Goal: Task Accomplishment & Management: Understand process/instructions

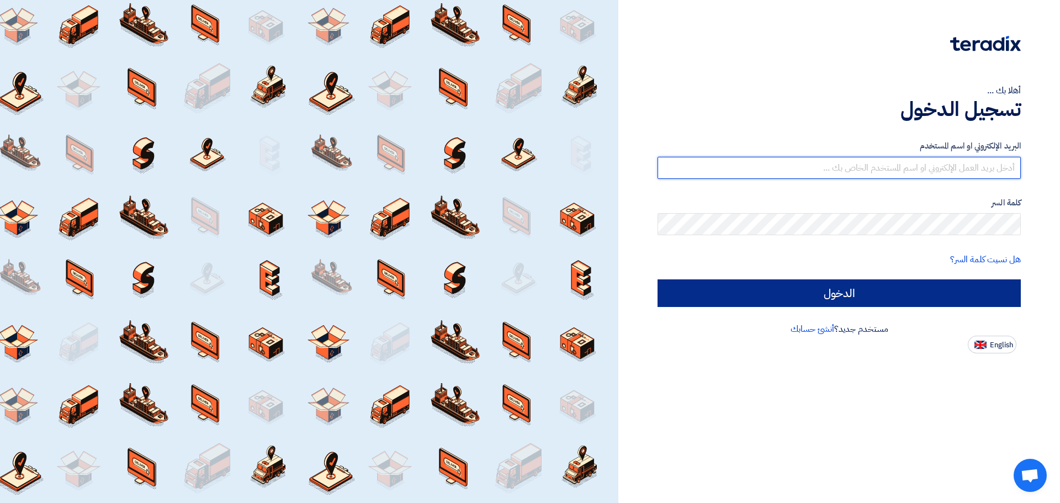
type input "[EMAIL_ADDRESS][DOMAIN_NAME]"
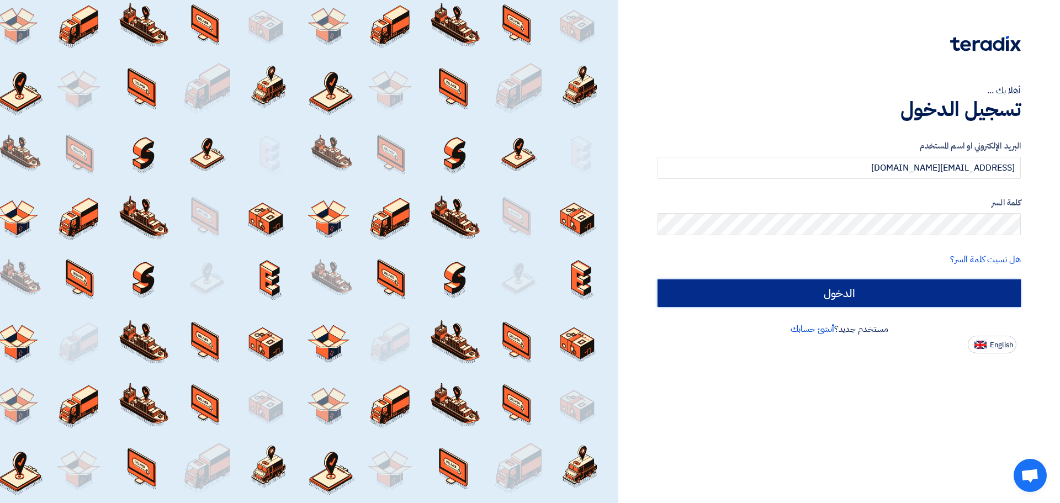
click at [935, 290] on input "الدخول" at bounding box center [839, 293] width 363 height 28
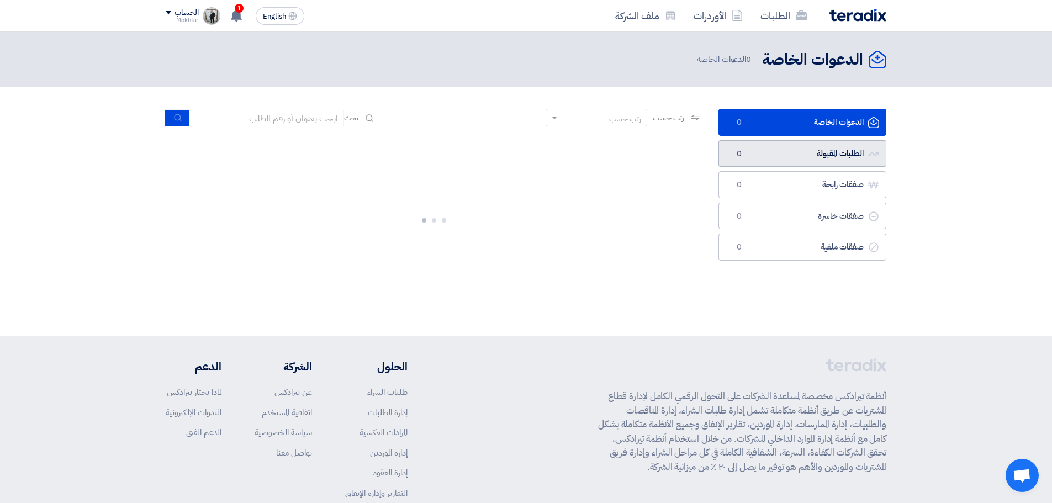
click at [813, 156] on link "الطلبات المقبولة الطلبات المقبولة 0" at bounding box center [802, 153] width 168 height 27
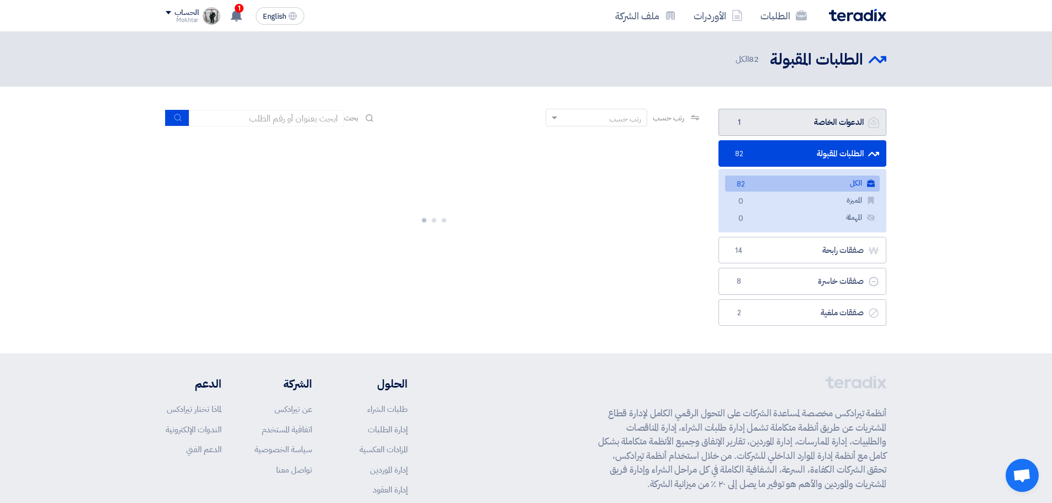
click at [837, 121] on link "الدعوات الخاصة الدعوات الخاصة 1" at bounding box center [802, 122] width 168 height 27
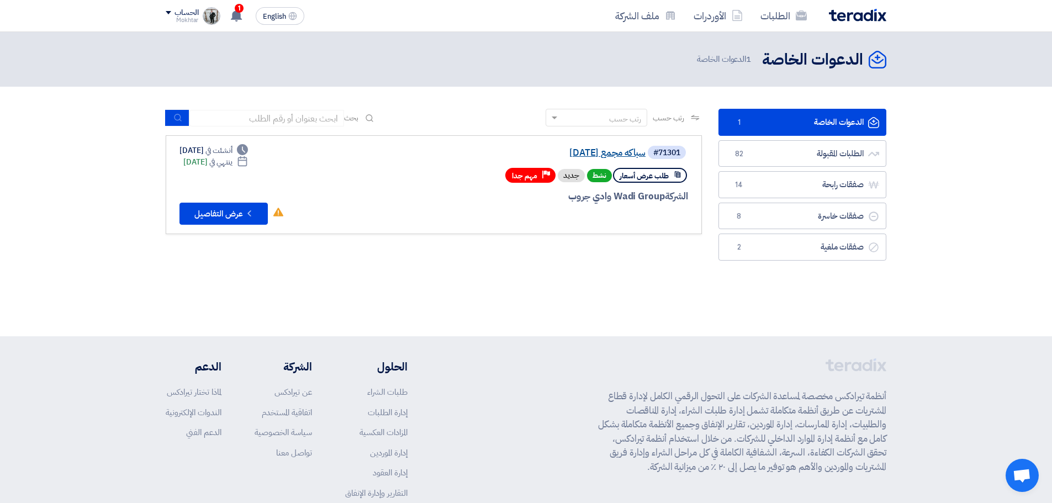
click at [630, 149] on link "سباكه مجمع [DATE]" at bounding box center [535, 153] width 221 height 10
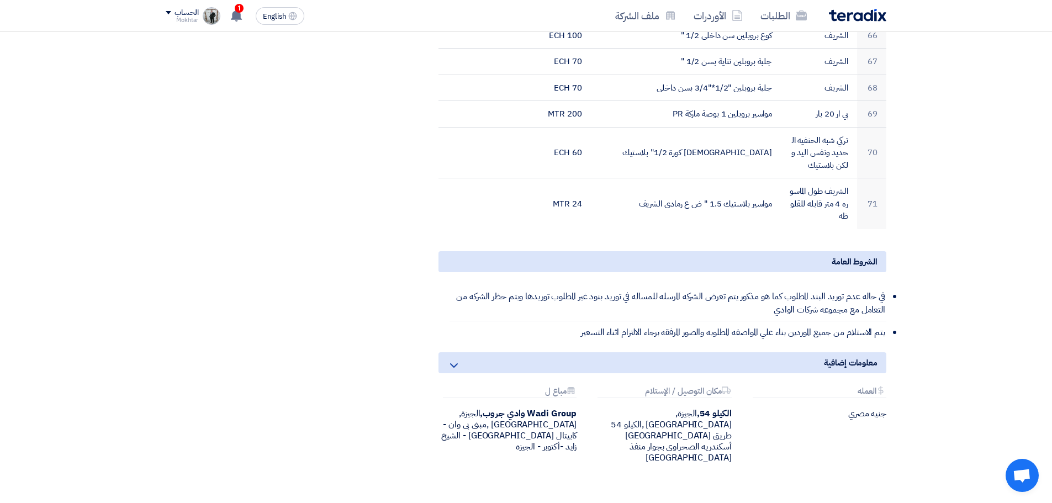
scroll to position [2871, 0]
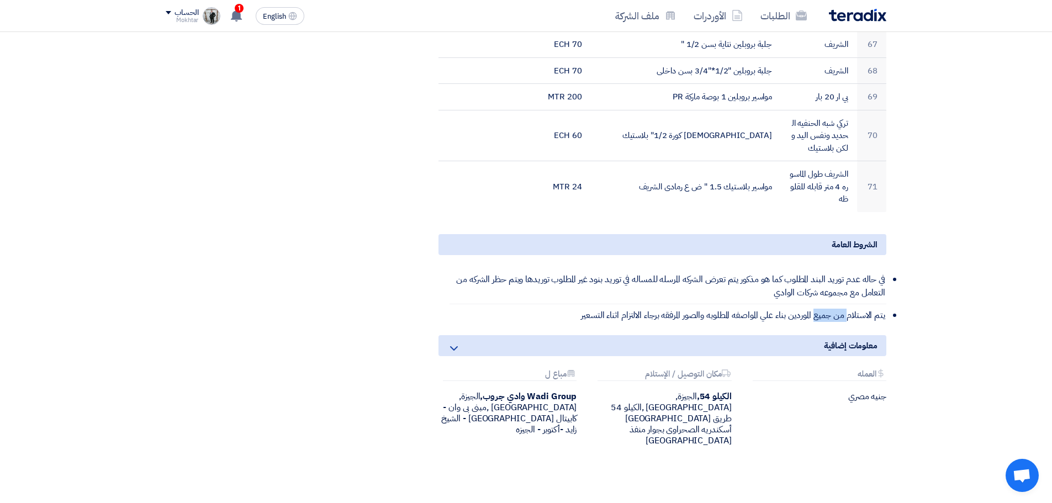
drag, startPoint x: 847, startPoint y: 279, endPoint x: 812, endPoint y: 280, distance: 34.8
click at [812, 304] on li "يتم الاستلام من جميع الموردين بناء علي المواصفه المطلوبه والصور المرفقه برجاء ا…" at bounding box center [667, 315] width 437 height 22
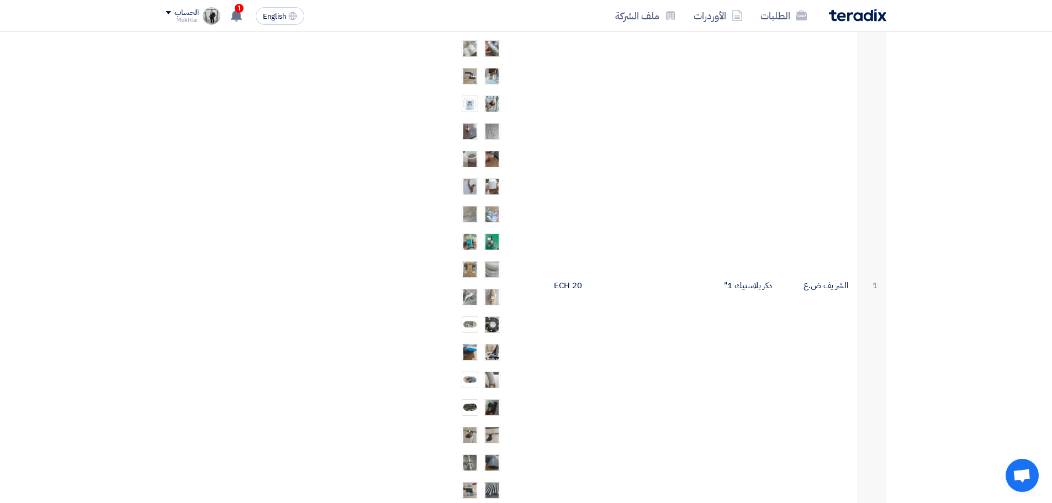
scroll to position [442, 0]
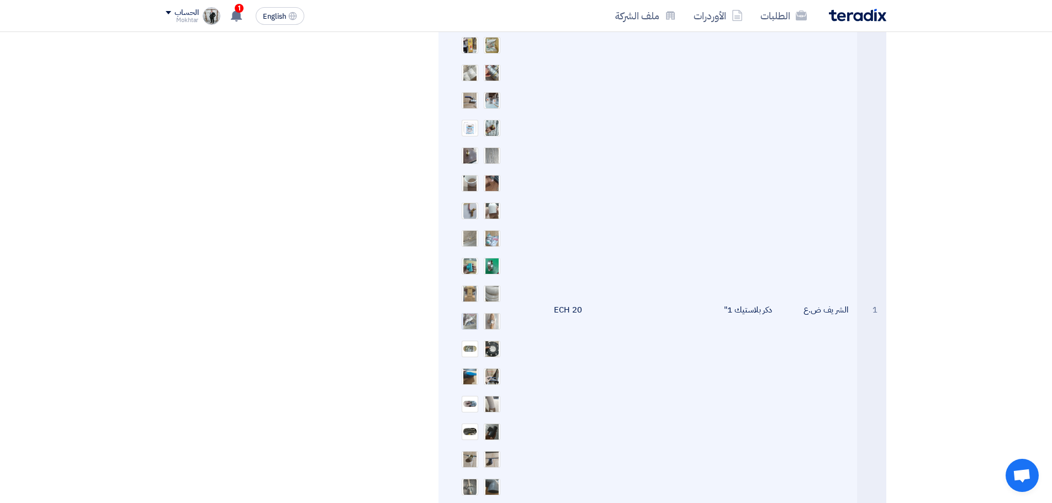
click at [474, 307] on img at bounding box center [469, 320] width 15 height 31
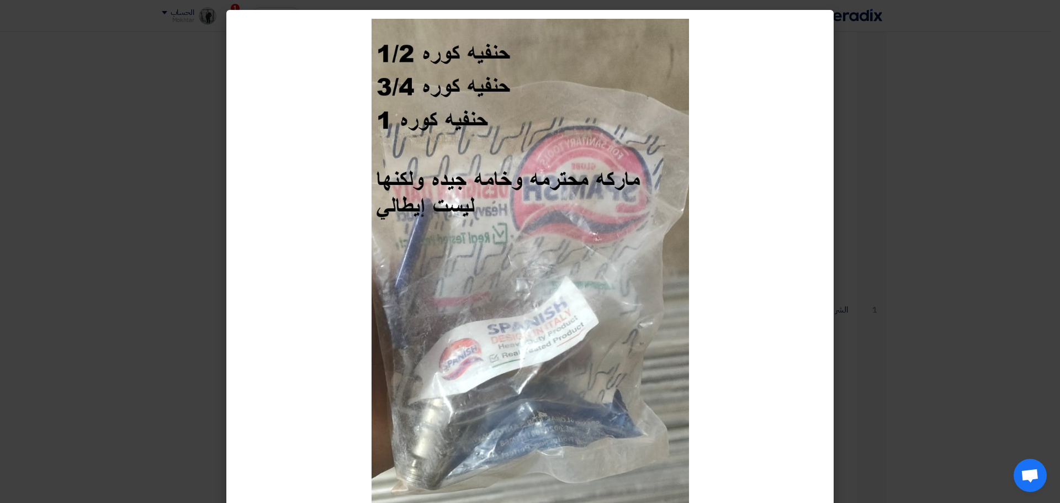
click at [99, 113] on modal-container at bounding box center [530, 251] width 1060 height 503
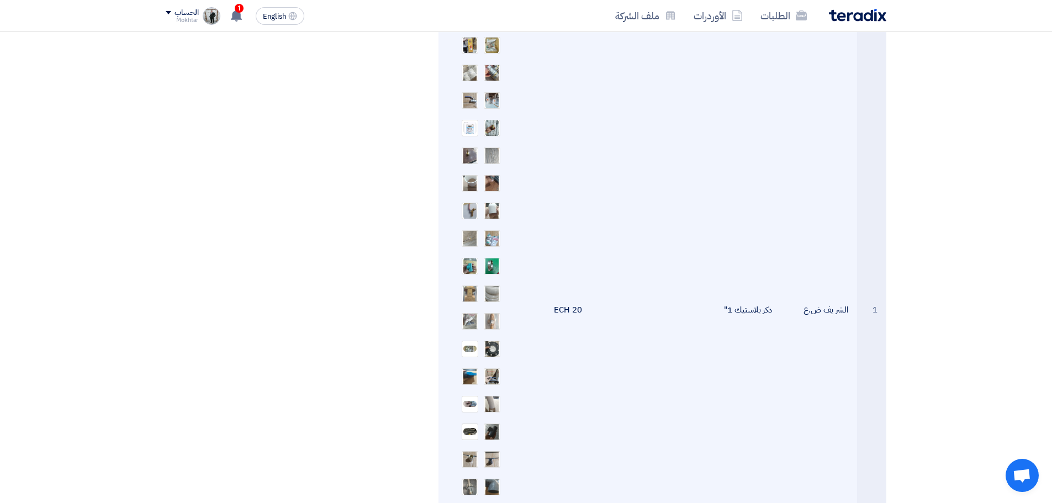
drag, startPoint x: 776, startPoint y: 300, endPoint x: 715, endPoint y: 299, distance: 60.8
click at [715, 299] on td "دكر بلاستيك 1"" at bounding box center [686, 310] width 190 height 792
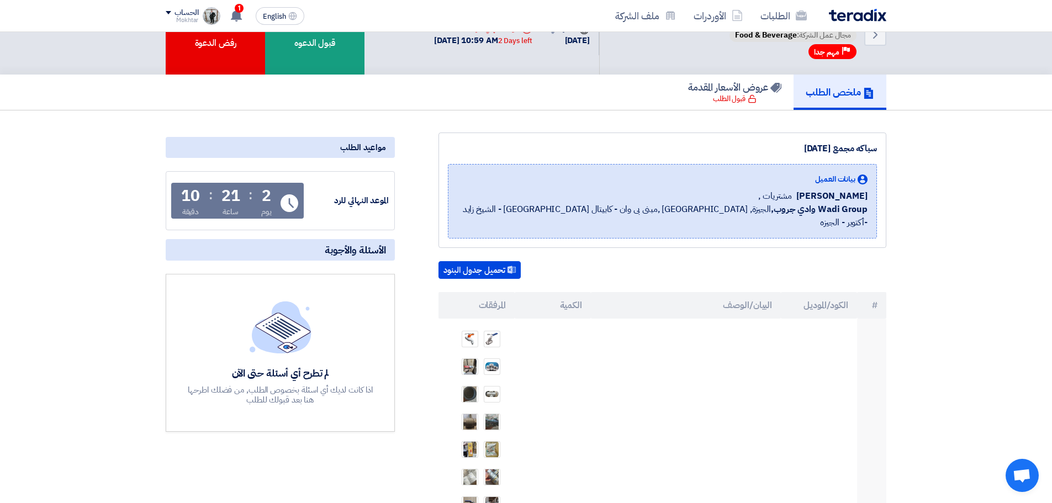
scroll to position [0, 0]
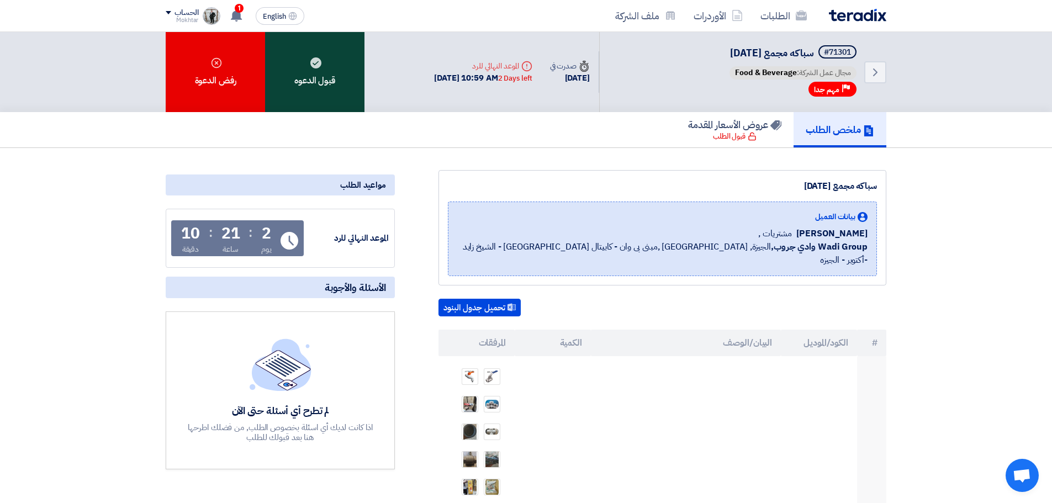
click at [326, 92] on div "قبول الدعوه" at bounding box center [314, 72] width 99 height 80
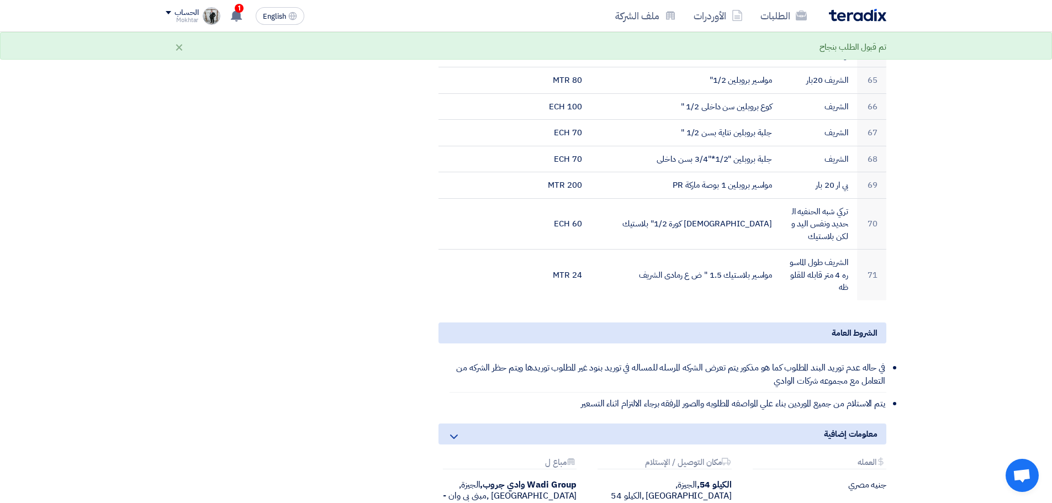
scroll to position [2836, 0]
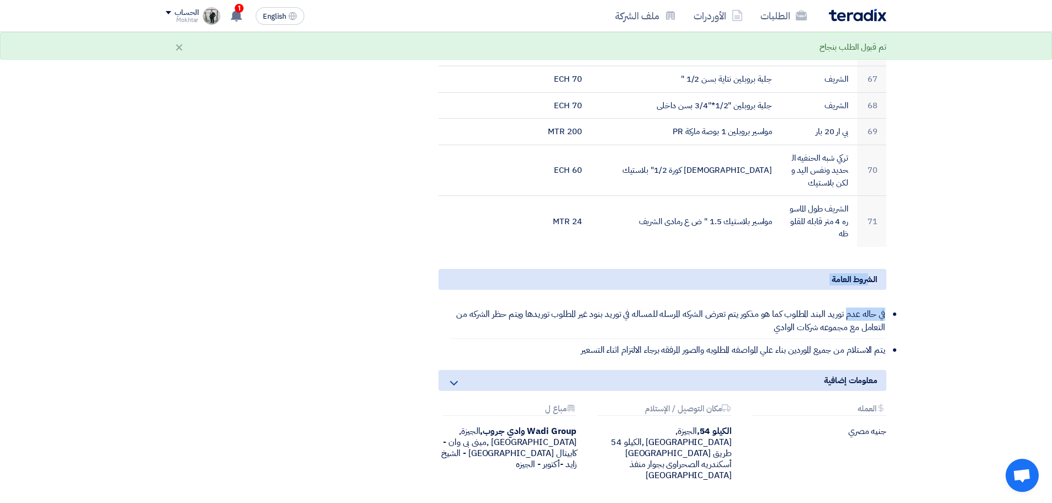
drag, startPoint x: 867, startPoint y: 245, endPoint x: 846, endPoint y: 282, distance: 42.5
click at [846, 282] on div "الشروط العامة في حاله عدم توريد البند المطلوب كما هو مذكور يتم تعرض الشركه المر…" at bounding box center [662, 315] width 448 height 92
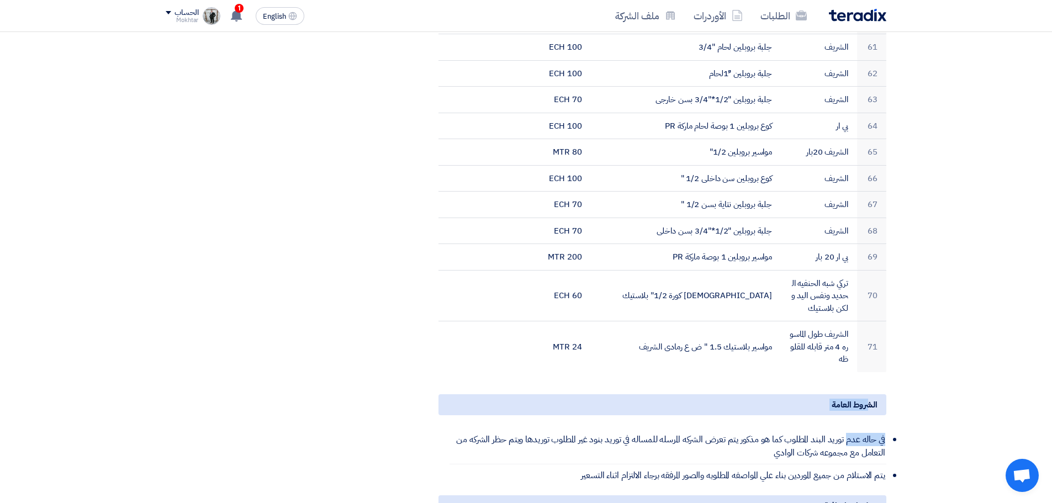
scroll to position [2867, 0]
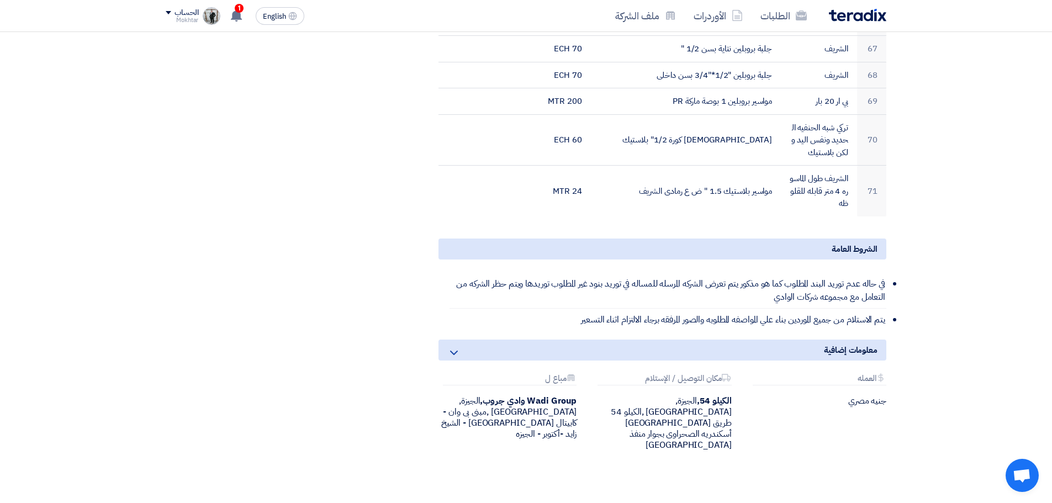
click at [806, 273] on li "في حاله عدم توريد البند المطلوب كما هو مذكور يتم تعرض الشركه المرسله للمساله في…" at bounding box center [667, 291] width 437 height 36
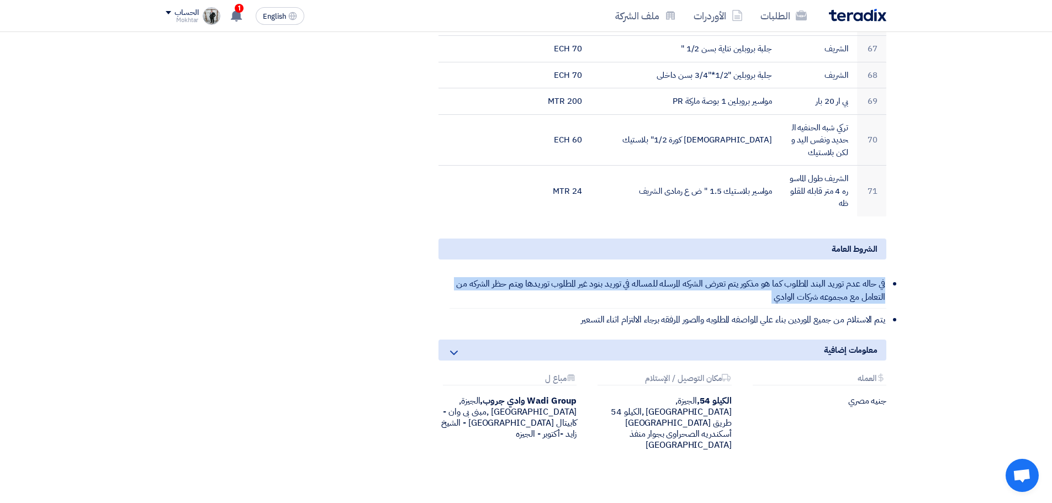
click at [806, 273] on li "في حاله عدم توريد البند المطلوب كما هو مذكور يتم تعرض الشركه المرسله للمساله في…" at bounding box center [667, 291] width 437 height 36
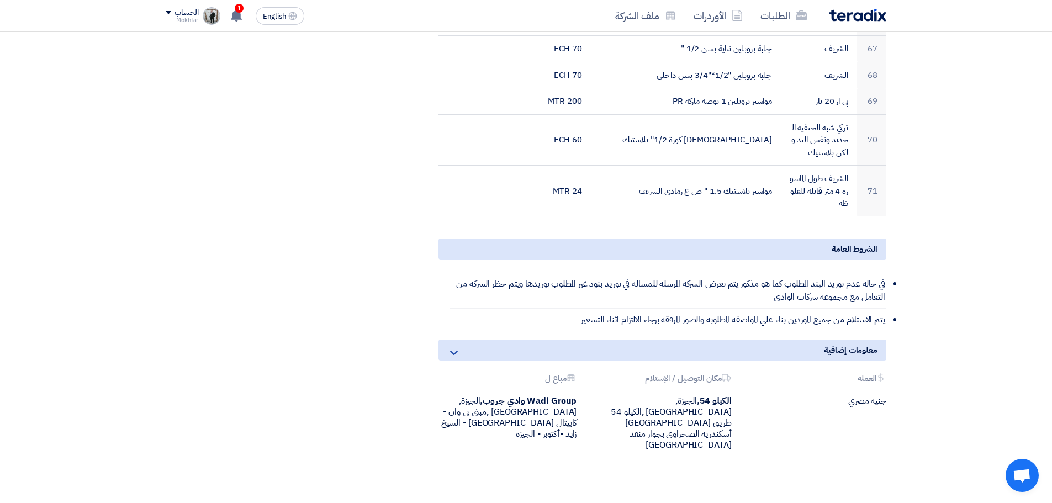
click at [851, 309] on li "يتم الاستلام من جميع الموردين بناء علي المواصفه المطلوبه والصور المرفقه برجاء ا…" at bounding box center [667, 320] width 437 height 22
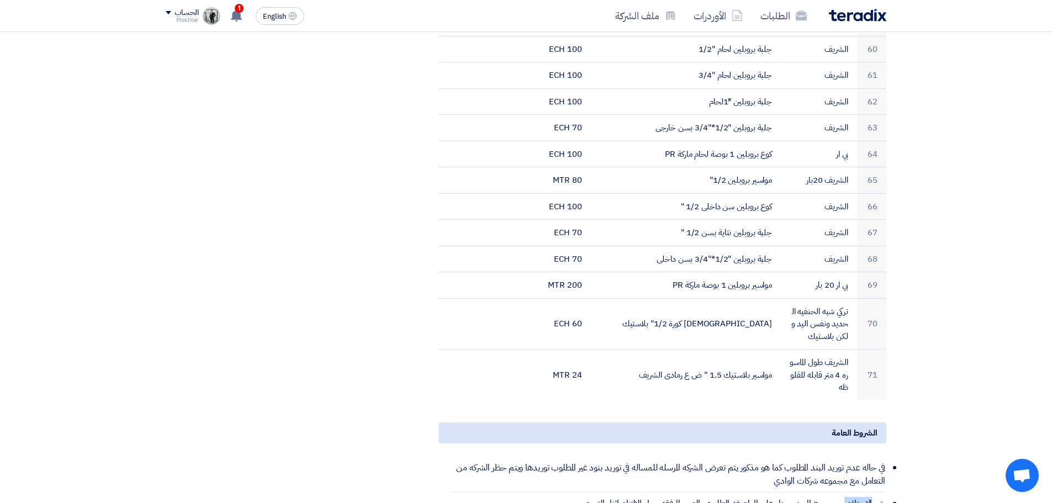
scroll to position [2591, 0]
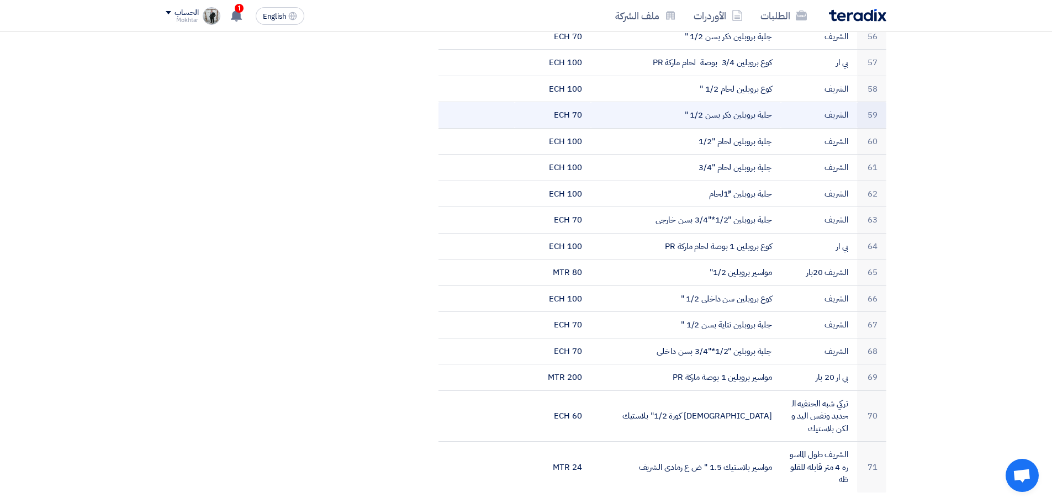
drag, startPoint x: 870, startPoint y: 50, endPoint x: 463, endPoint y: 76, distance: 408.3
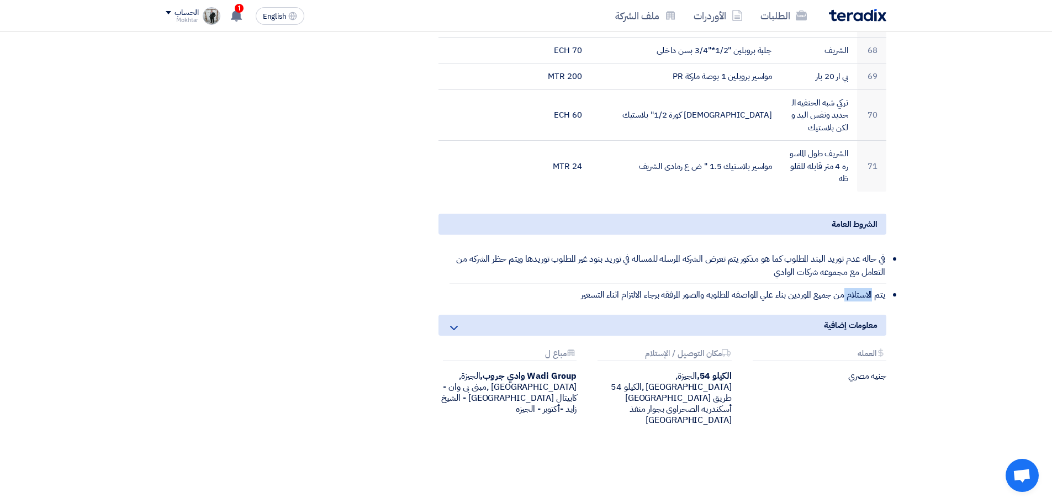
scroll to position [3032, 0]
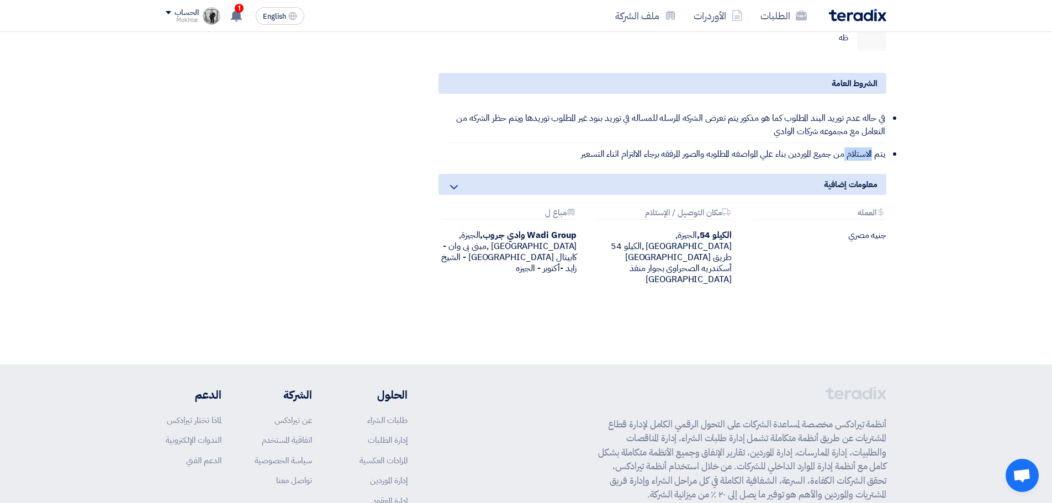
drag, startPoint x: 904, startPoint y: 197, endPoint x: 700, endPoint y: 200, distance: 203.8
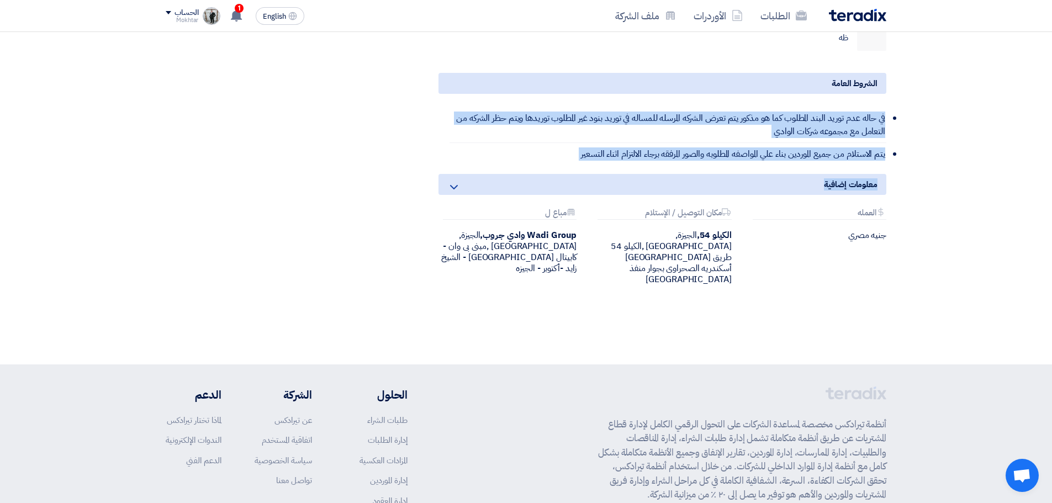
drag, startPoint x: 885, startPoint y: 77, endPoint x: 480, endPoint y: 134, distance: 408.1
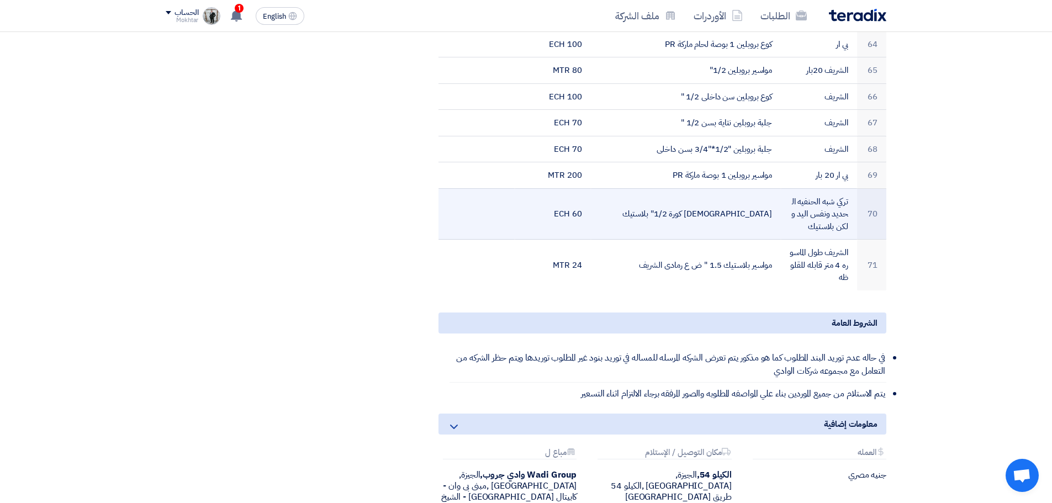
scroll to position [2812, 0]
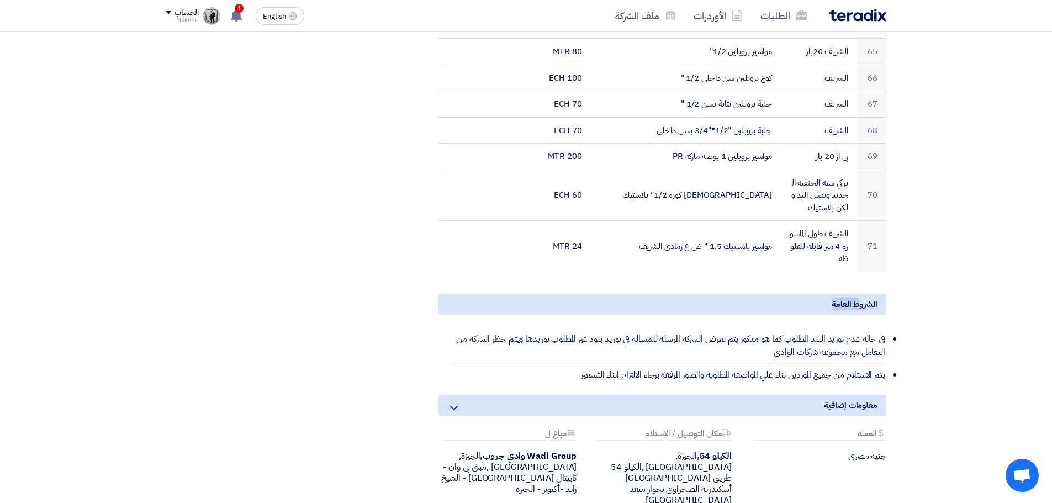
drag, startPoint x: 861, startPoint y: 268, endPoint x: 733, endPoint y: 266, distance: 127.6
click at [733, 294] on div "الشروط العامة" at bounding box center [662, 304] width 448 height 21
click at [872, 294] on div "الشروط العامة" at bounding box center [662, 304] width 448 height 21
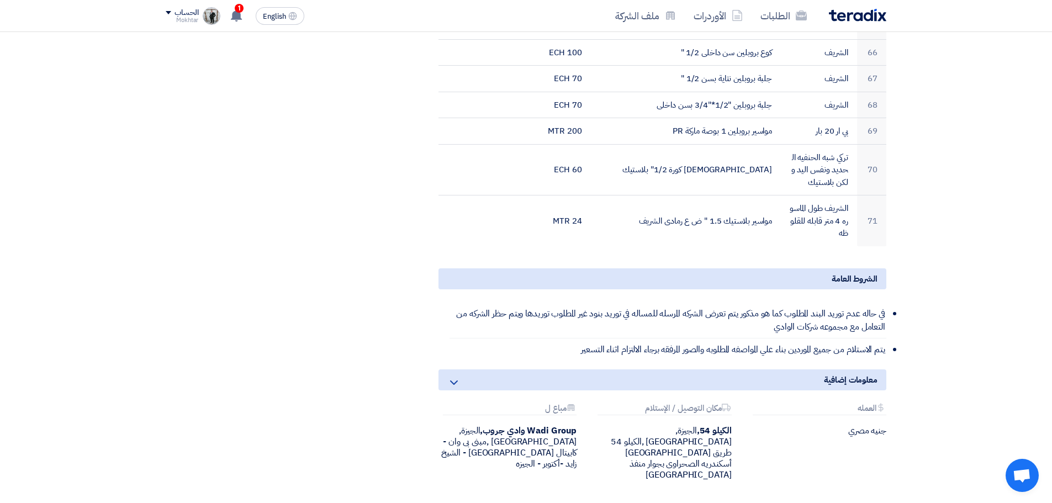
scroll to position [2922, 0]
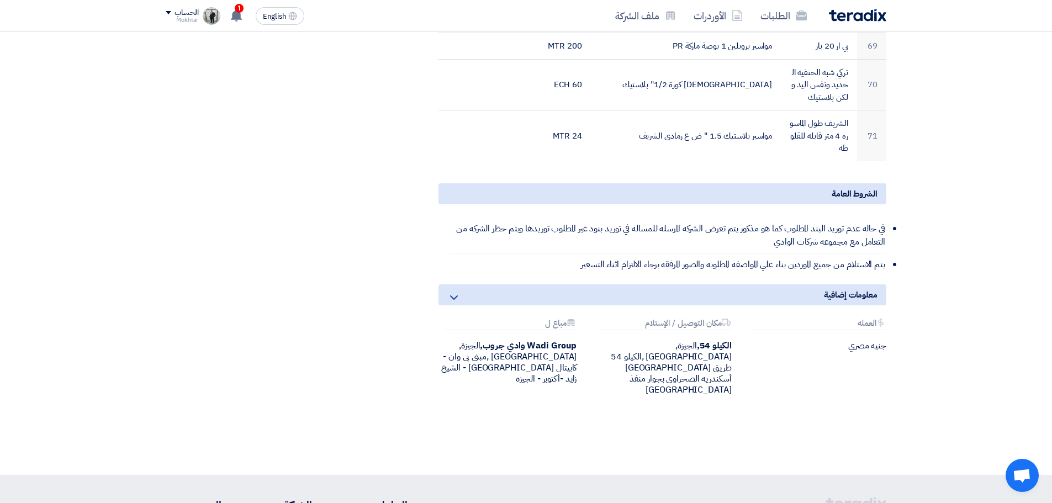
drag, startPoint x: 875, startPoint y: 262, endPoint x: 654, endPoint y: 276, distance: 220.8
click at [654, 284] on div "معلومات إضافية Attachments العمله جنيه مصري Attachments مكان التوصيل / الإستلام…" at bounding box center [662, 348] width 448 height 129
drag, startPoint x: 1006, startPoint y: 316, endPoint x: 959, endPoint y: 307, distance: 47.8
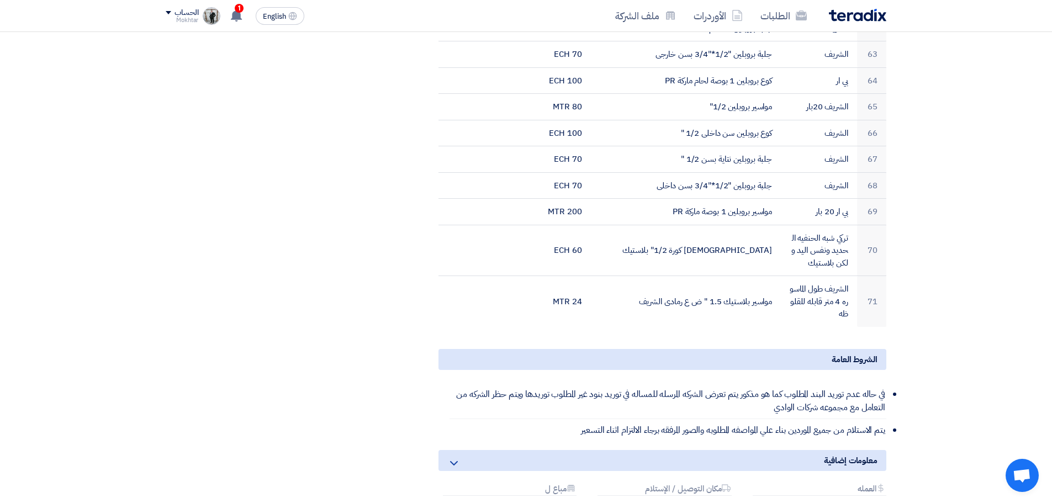
scroll to position [2812, 0]
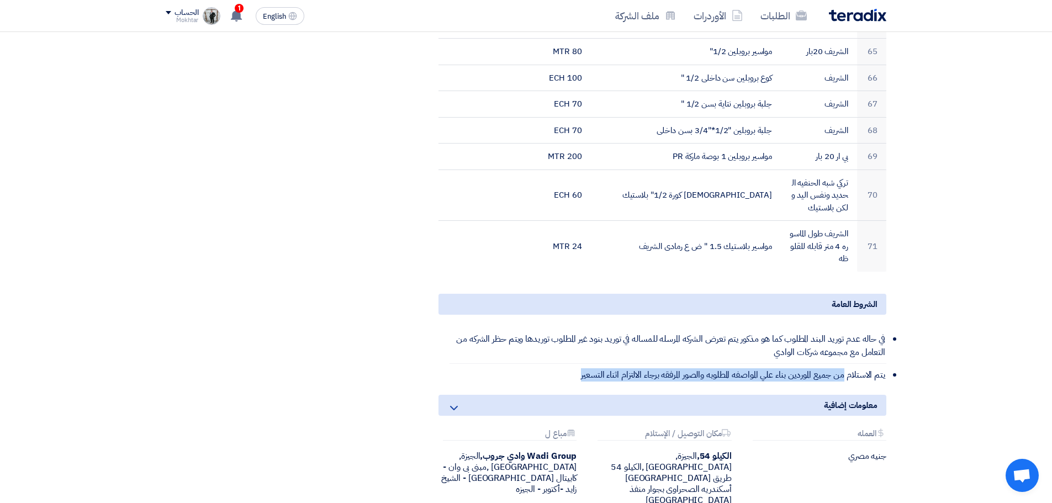
drag, startPoint x: 844, startPoint y: 337, endPoint x: 522, endPoint y: 341, distance: 321.9
click at [522, 364] on li "يتم الاستلام من جميع الموردين بناء علي المواصفه المطلوبه والصور المرفقه برجاء ا…" at bounding box center [667, 375] width 437 height 22
click at [826, 364] on li "يتم الاستلام من جميع الموردين بناء علي المواصفه المطلوبه والصور المرفقه برجاء ا…" at bounding box center [667, 375] width 437 height 22
drag, startPoint x: 691, startPoint y: 331, endPoint x: 565, endPoint y: 330, distance: 126.5
click at [565, 364] on li "يتم الاستلام من جميع الموردين بناء علي المواصفه المطلوبه والصور المرفقه برجاء ا…" at bounding box center [667, 375] width 437 height 22
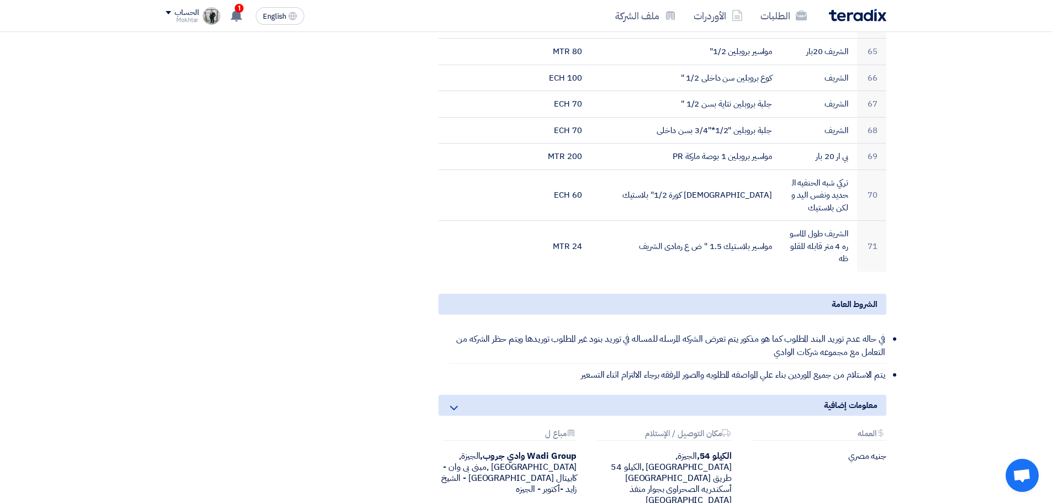
click at [763, 364] on li "يتم الاستلام من جميع الموردين بناء علي المواصفه المطلوبه والصور المرفقه برجاء ا…" at bounding box center [667, 375] width 437 height 22
drag, startPoint x: 648, startPoint y: 336, endPoint x: 536, endPoint y: 336, distance: 111.5
click at [536, 364] on li "يتم الاستلام من جميع الموردين بناء علي المواصفه المطلوبه والصور المرفقه برجاء ا…" at bounding box center [667, 375] width 437 height 22
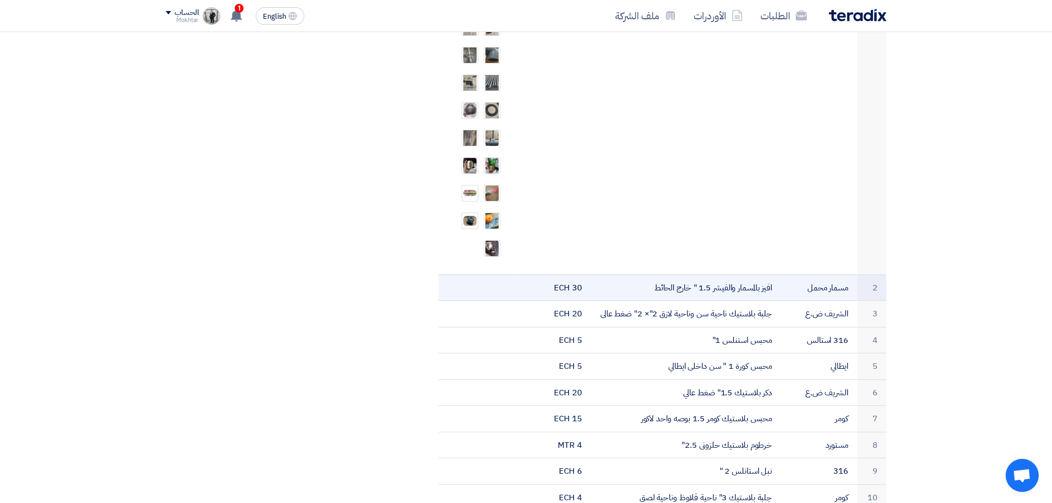
scroll to position [1045, 0]
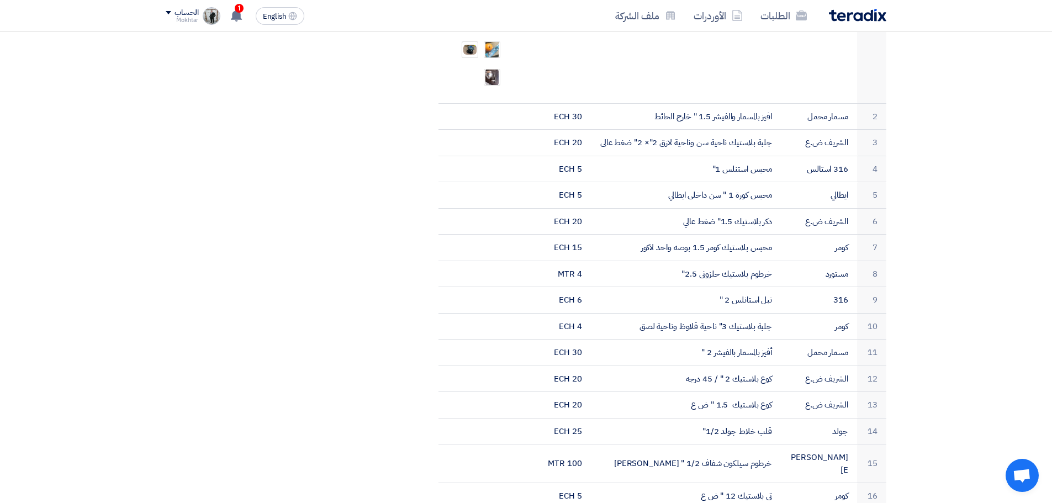
drag, startPoint x: 846, startPoint y: 140, endPoint x: 370, endPoint y: 243, distance: 487.0
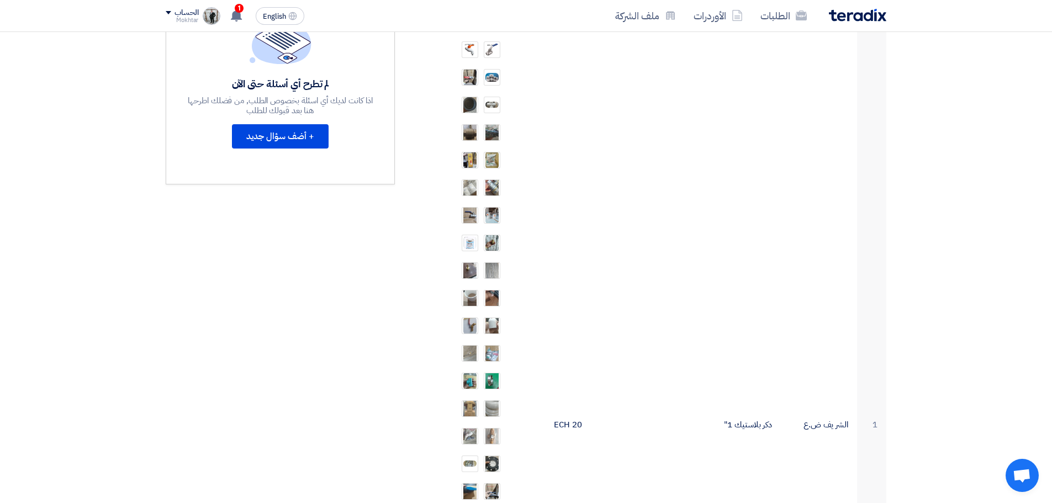
scroll to position [0, 0]
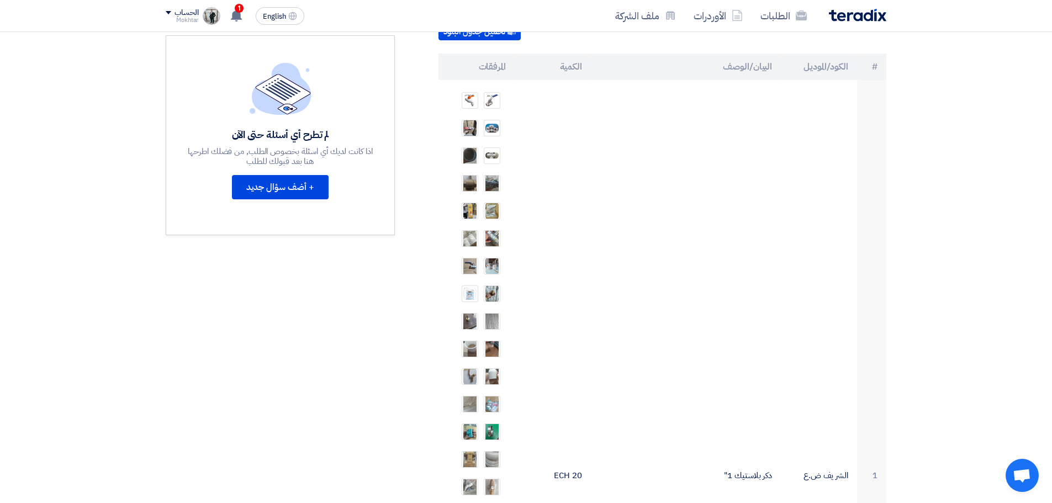
scroll to position [55, 0]
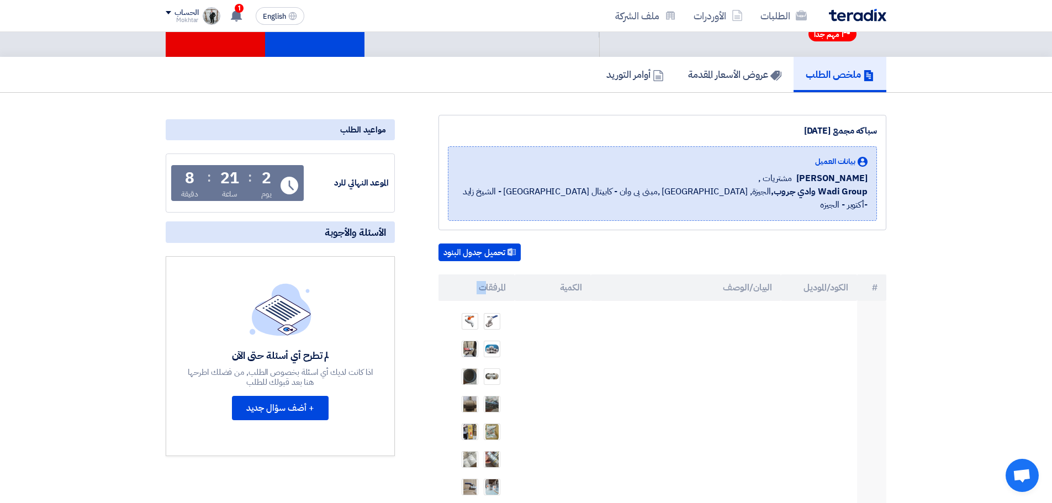
drag, startPoint x: 486, startPoint y: 272, endPoint x: 885, endPoint y: 277, distance: 398.7
click at [884, 282] on tr "# الكود/الموديل البيان/الوصف الكمية المرفقات" at bounding box center [662, 287] width 448 height 27
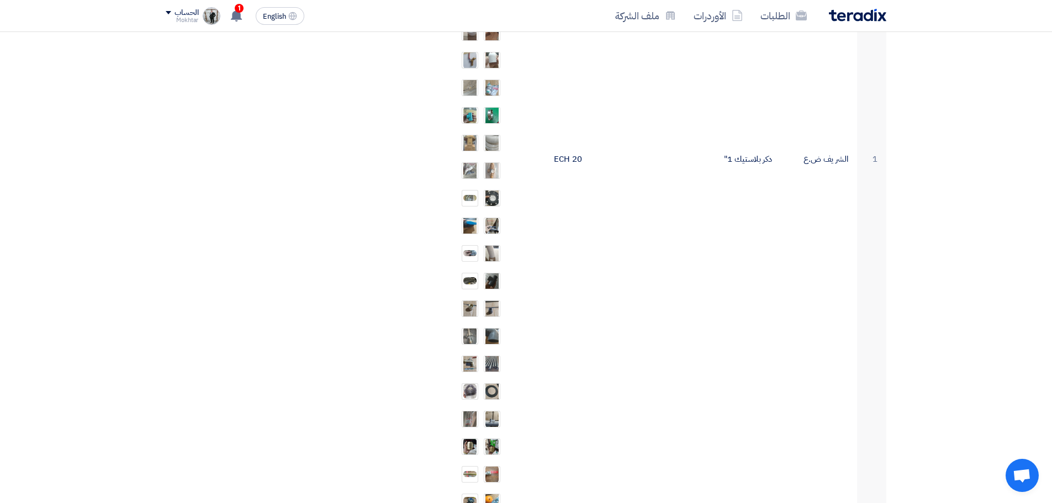
scroll to position [607, 0]
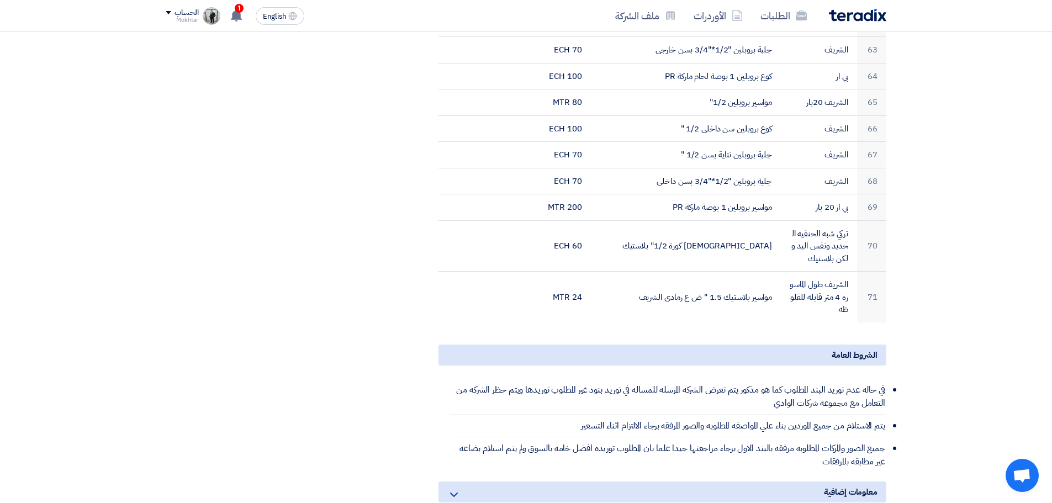
scroll to position [3037, 0]
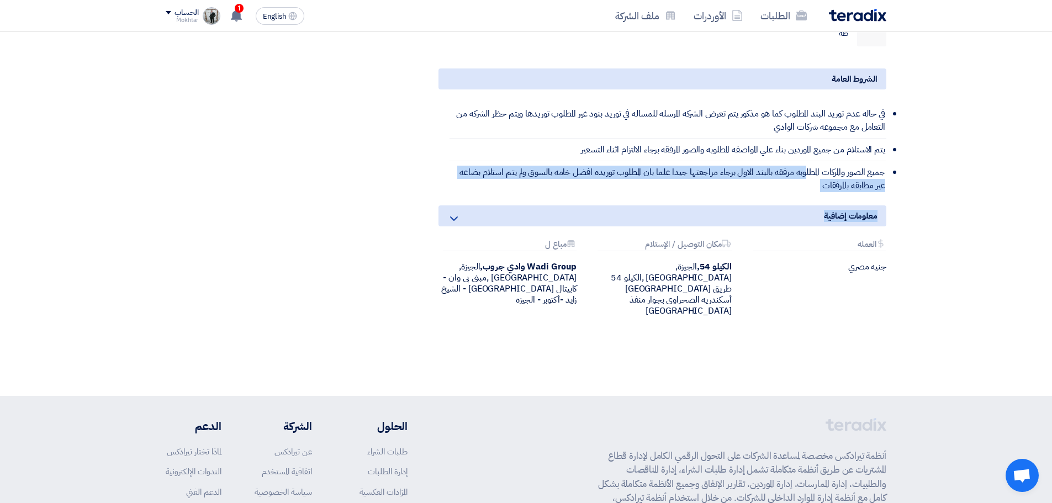
drag, startPoint x: 805, startPoint y: 140, endPoint x: 447, endPoint y: 161, distance: 359.0
click at [567, 161] on li "جميع الصور والمركات المطلوبه مرفقه بالبند الاول برجاء مراجعتها جيدا علما بان ال…" at bounding box center [667, 178] width 437 height 35
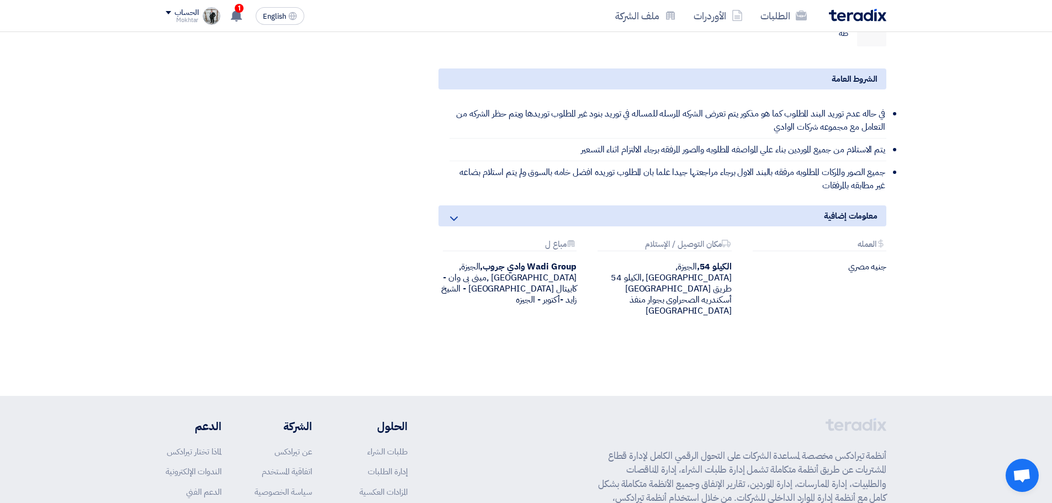
drag, startPoint x: 716, startPoint y: 141, endPoint x: 575, endPoint y: 146, distance: 140.4
click at [575, 161] on li "جميع الصور والمركات المطلوبه مرفقه بالبند الاول برجاء مراجعتها جيدا علما بان ال…" at bounding box center [667, 178] width 437 height 35
click at [638, 161] on li "جميع الصور والمركات المطلوبه مرفقه بالبند الاول برجاء مراجعتها جيدا علما بان ال…" at bounding box center [667, 178] width 437 height 35
drag, startPoint x: 857, startPoint y: 151, endPoint x: 658, endPoint y: 161, distance: 200.1
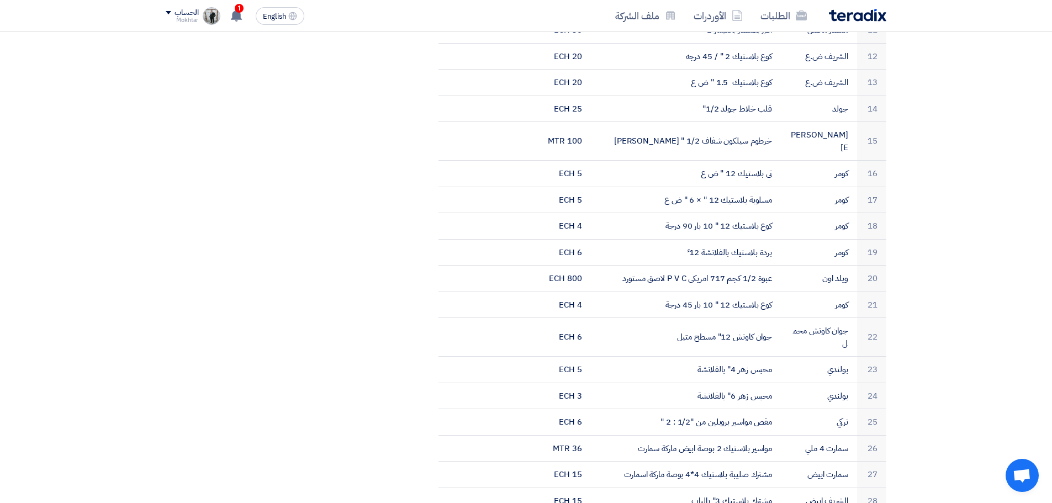
scroll to position [1159, 0]
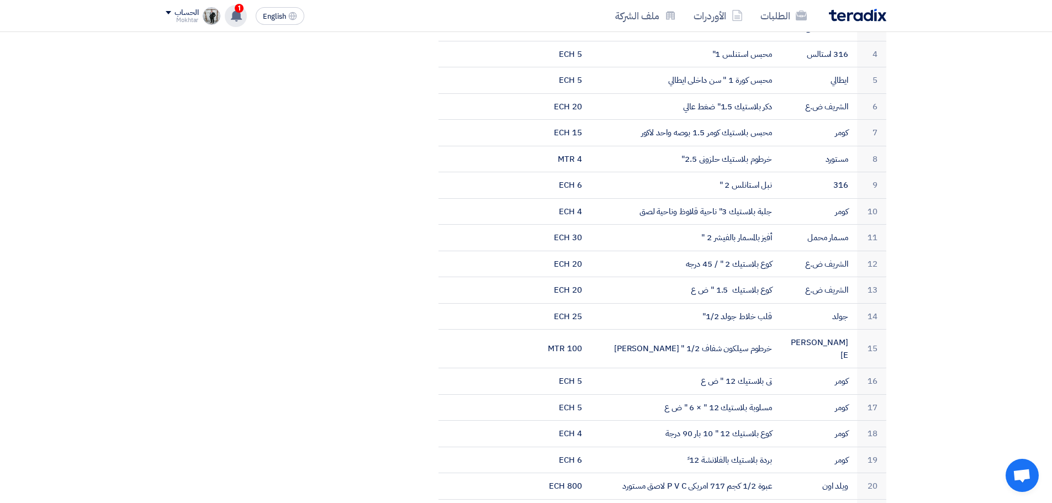
click at [236, 19] on use at bounding box center [236, 15] width 11 height 12
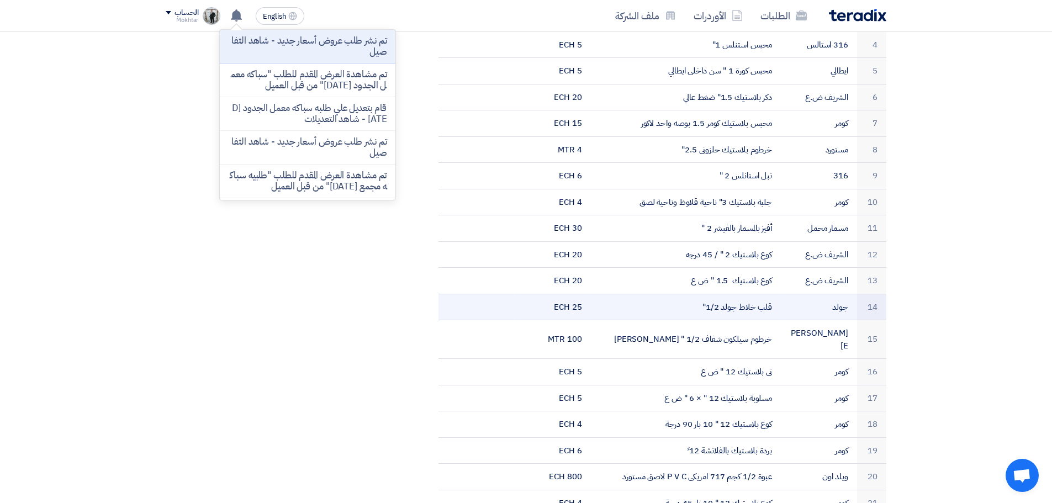
scroll to position [1491, 0]
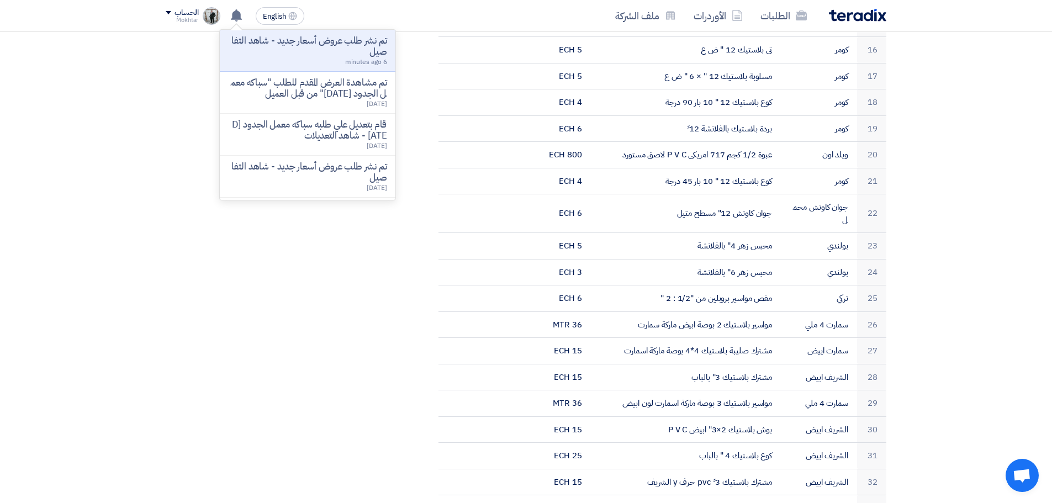
click at [225, 247] on div "مواعيد الطلب الموعد النهائي للرد Time Remaining 2 يوم : 21 ساعة : 7 دقيقة الأسئ…" at bounding box center [280, 284] width 246 height 3210
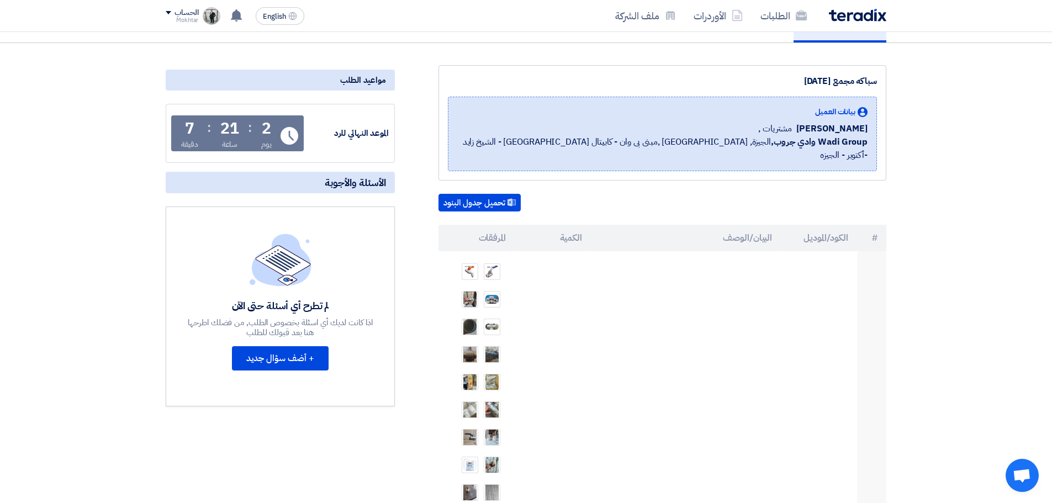
scroll to position [0, 0]
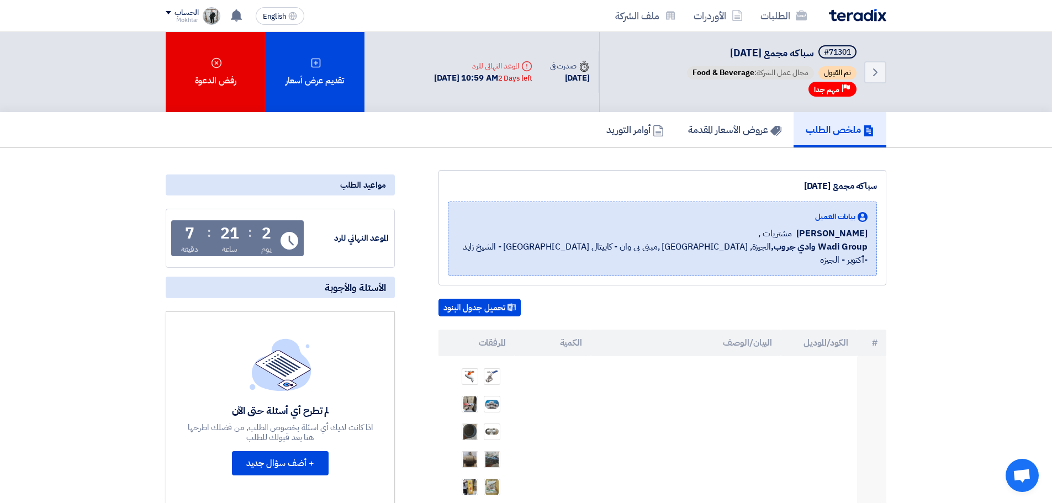
click at [770, 234] on span "مشتريات ," at bounding box center [775, 233] width 34 height 13
drag, startPoint x: 512, startPoint y: 242, endPoint x: 696, endPoint y: 247, distance: 183.9
click at [686, 246] on div "بيانات العميل [PERSON_NAME] مشتريات , Wadi Group وادي جروب, [GEOGRAPHIC_DATA], …" at bounding box center [662, 239] width 429 height 75
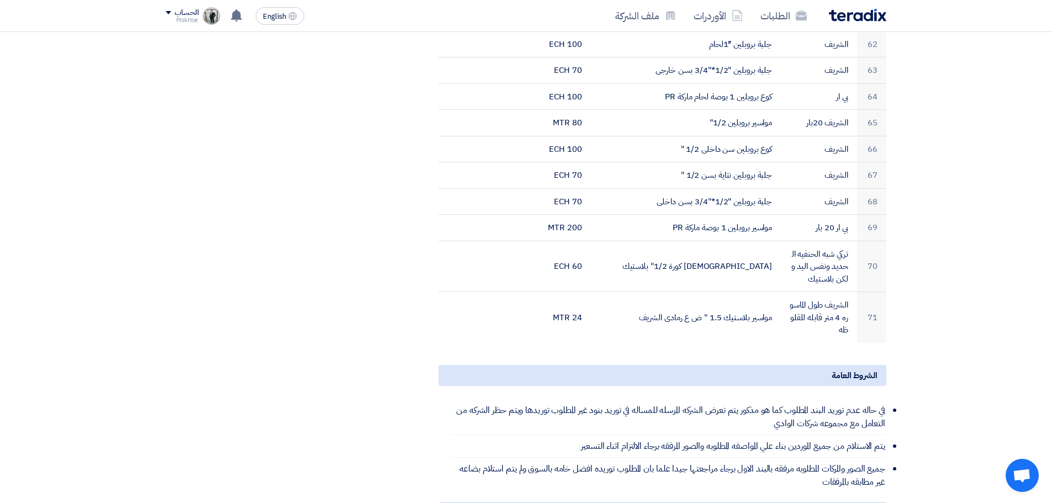
scroll to position [2873, 0]
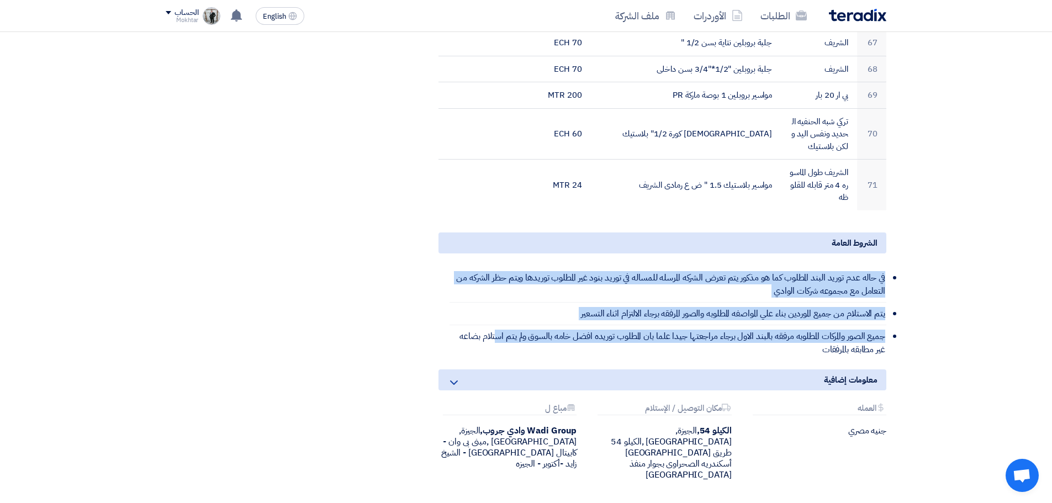
drag, startPoint x: 905, startPoint y: 237, endPoint x: 467, endPoint y: 282, distance: 440.7
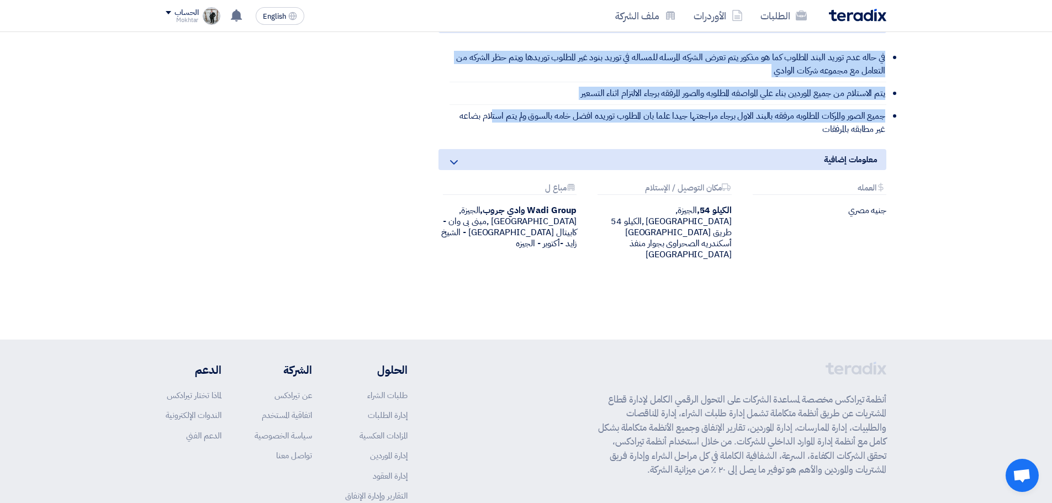
scroll to position [3122, 0]
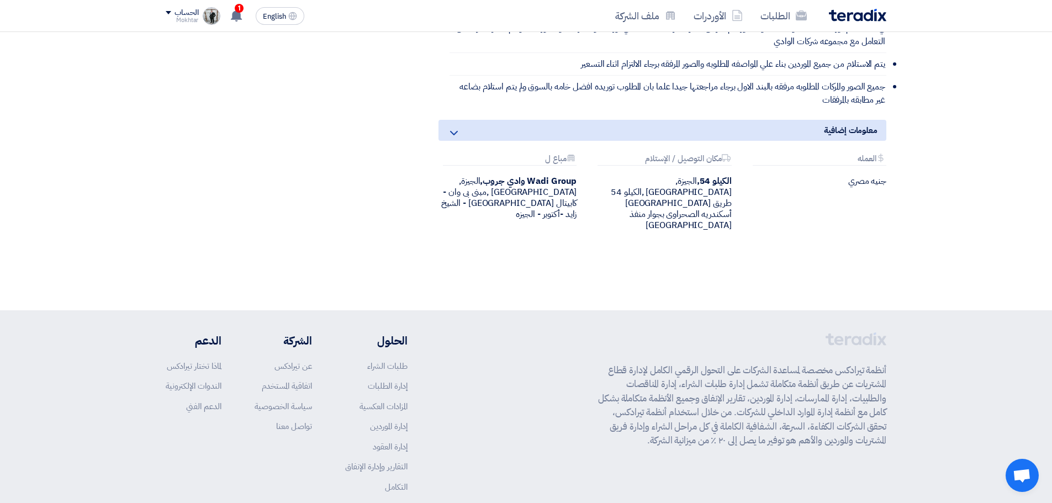
click at [1013, 310] on footer "أنظمة تيرادكس مخصصة لمساعدة الشركات على التحول الرقمي الكامل لإدارة قطاع المشتر…" at bounding box center [526, 436] width 1052 height 253
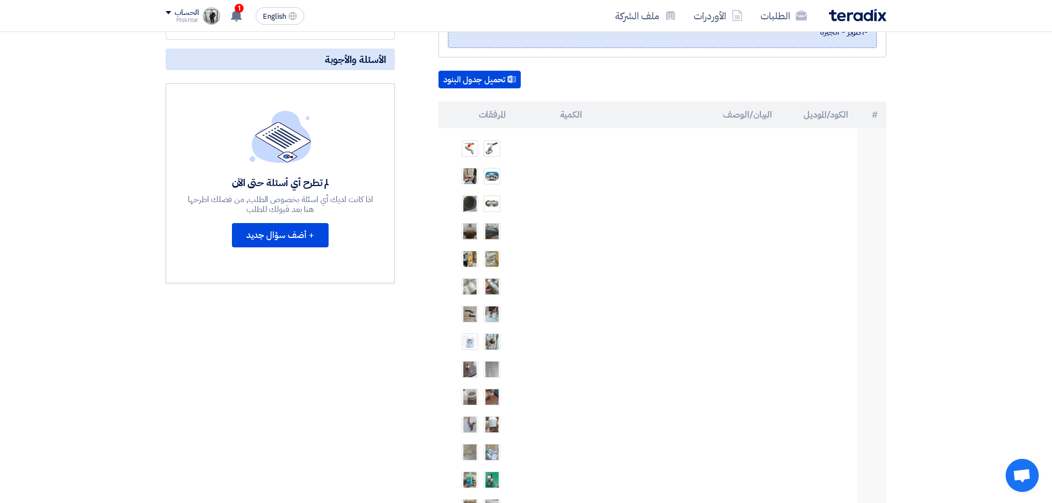
scroll to position [195, 0]
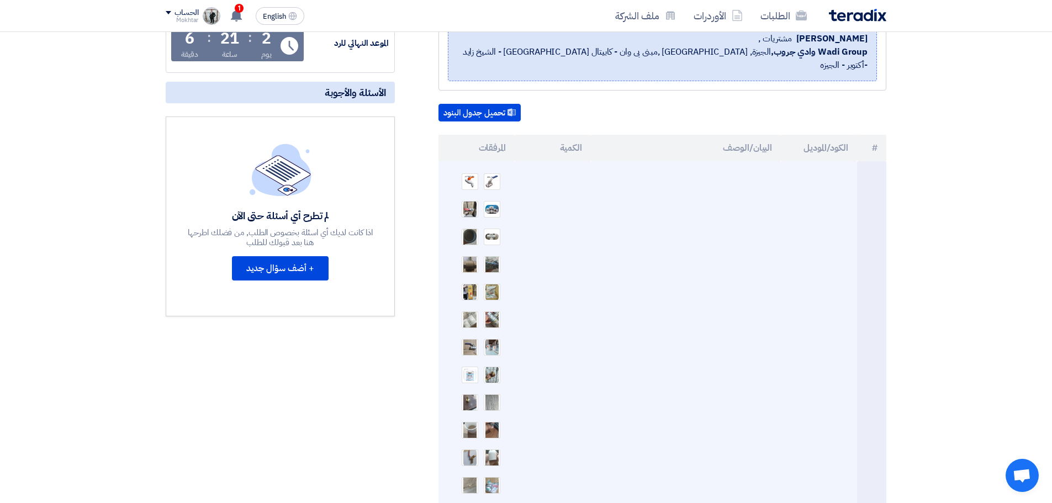
click at [491, 204] on img at bounding box center [491, 209] width 15 height 11
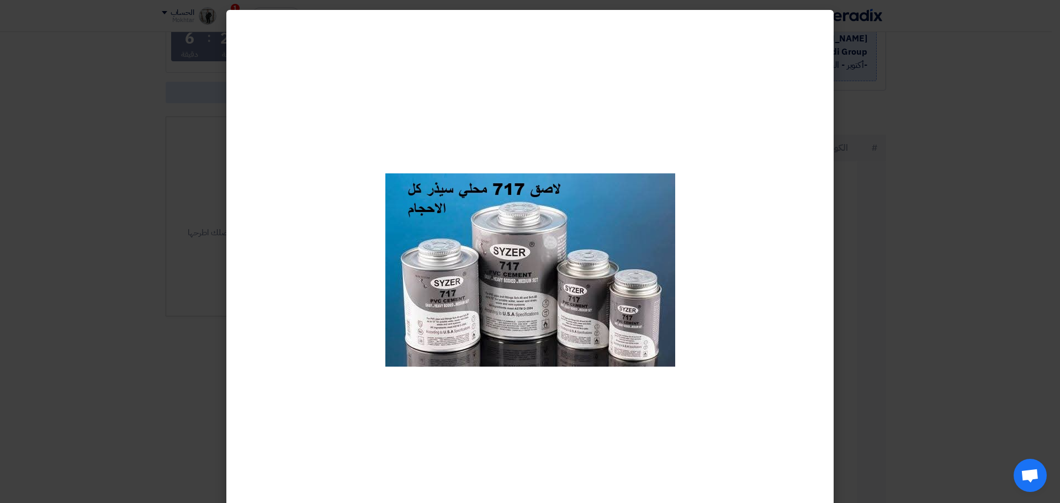
click at [192, 178] on modal-container at bounding box center [530, 251] width 1060 height 503
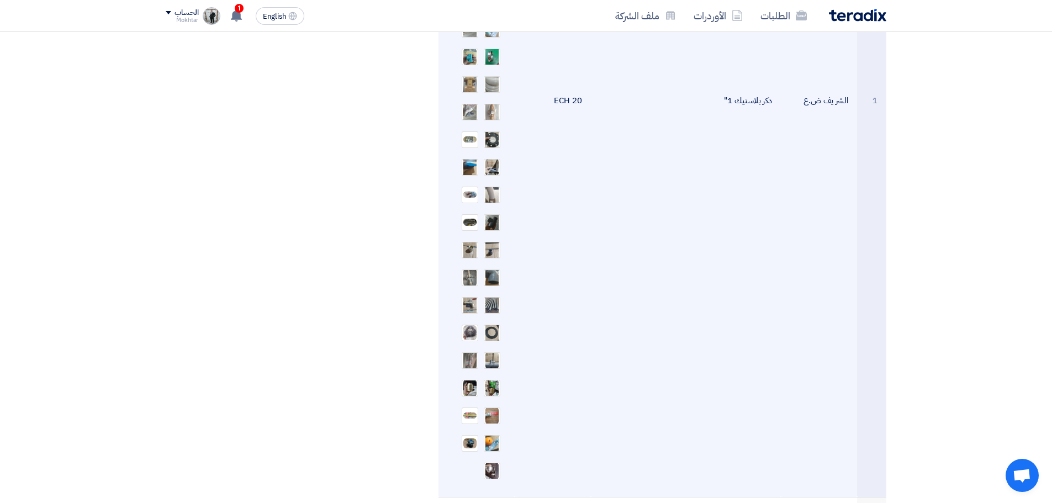
scroll to position [471, 0]
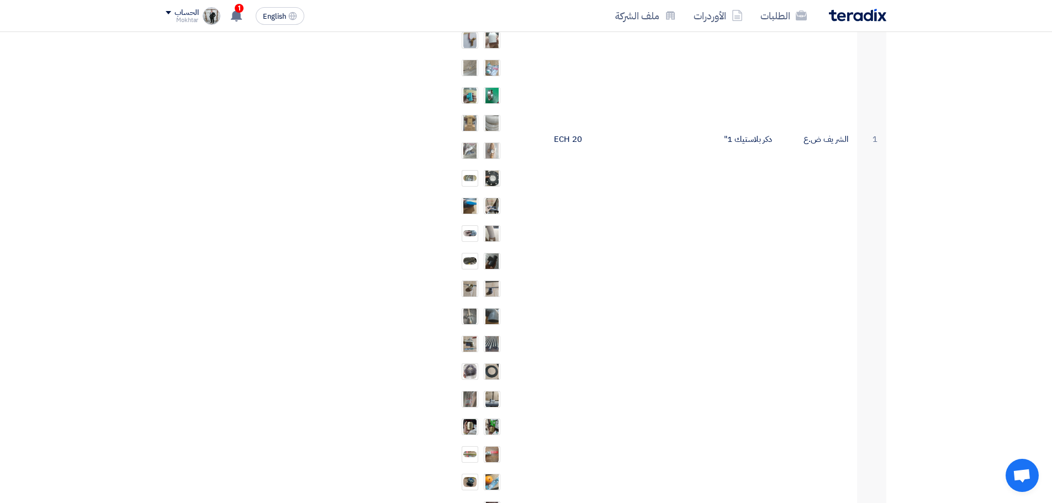
scroll to position [692, 0]
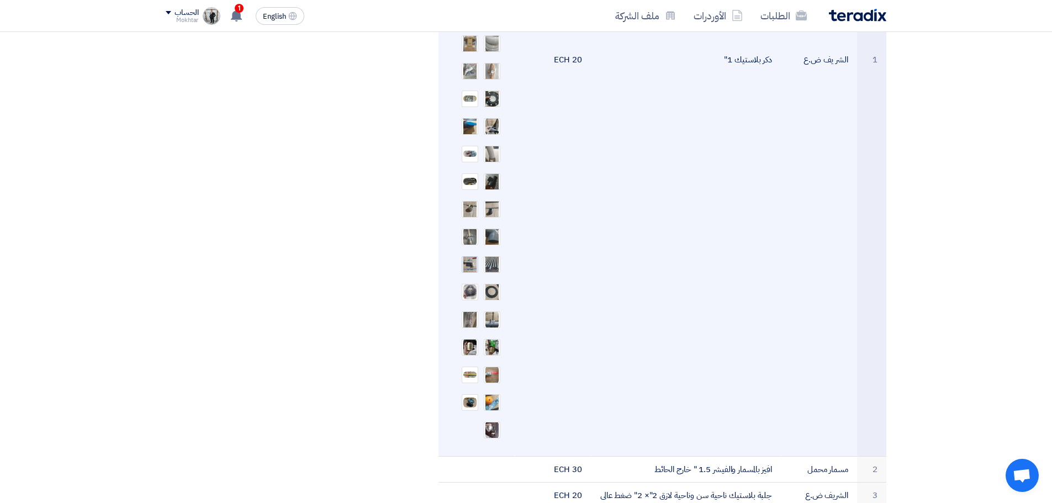
click at [471, 253] on img at bounding box center [469, 263] width 15 height 31
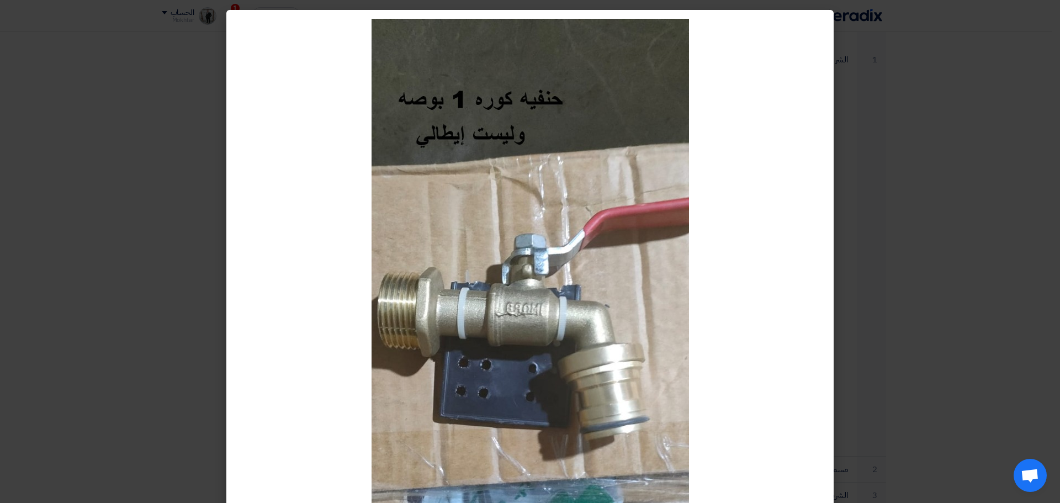
click at [43, 129] on modal-container at bounding box center [530, 251] width 1060 height 503
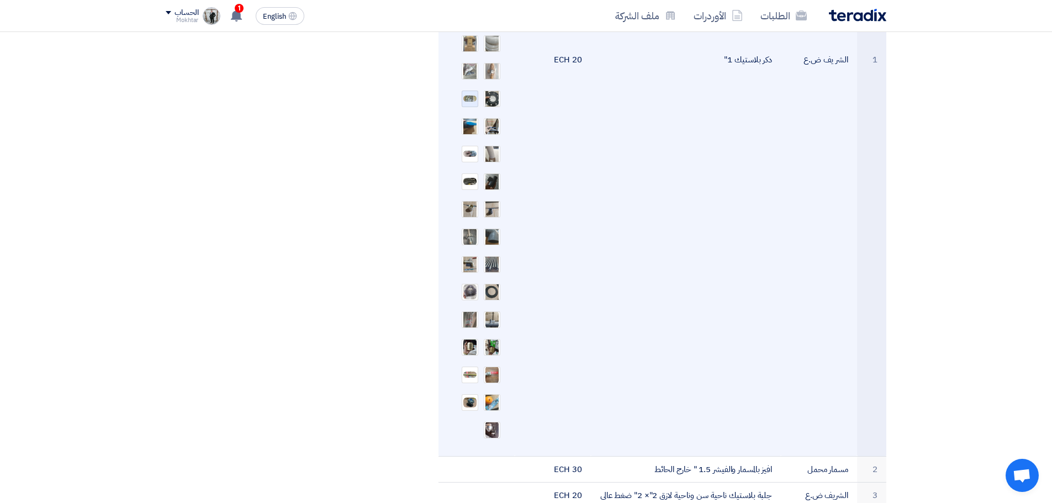
click at [464, 94] on img at bounding box center [469, 98] width 15 height 8
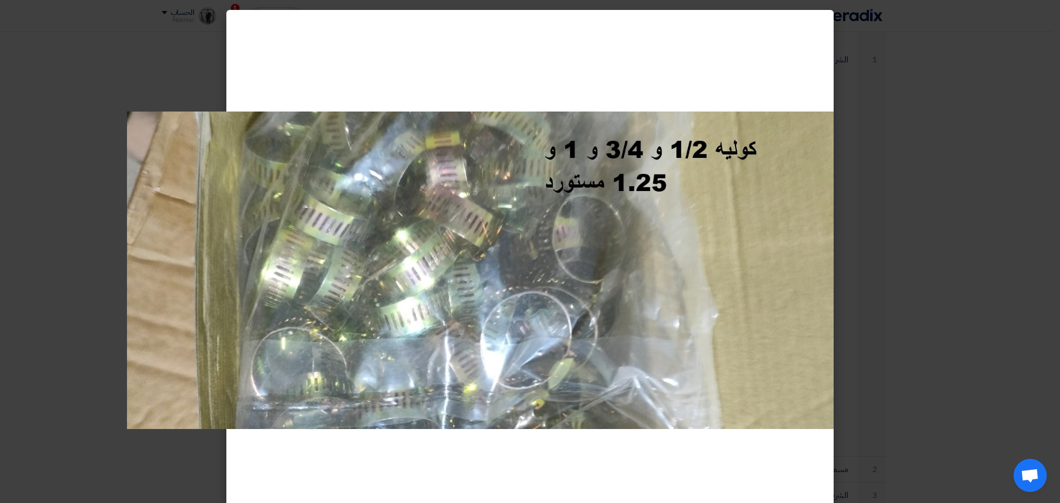
click at [129, 176] on modal-container at bounding box center [530, 251] width 1060 height 503
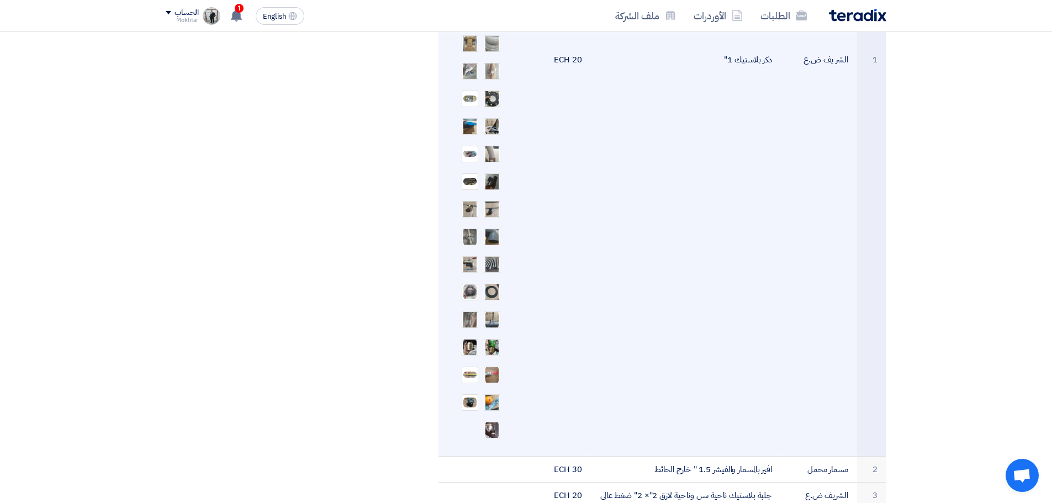
click at [476, 41] on ul at bounding box center [476, 57] width 59 height 773
click at [475, 36] on img at bounding box center [469, 43] width 15 height 38
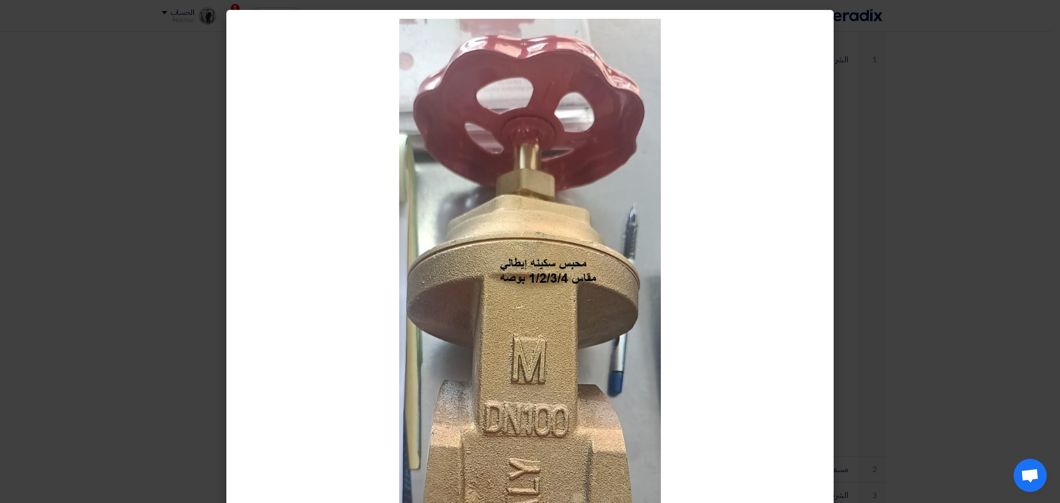
click at [41, 119] on modal-container at bounding box center [530, 251] width 1060 height 503
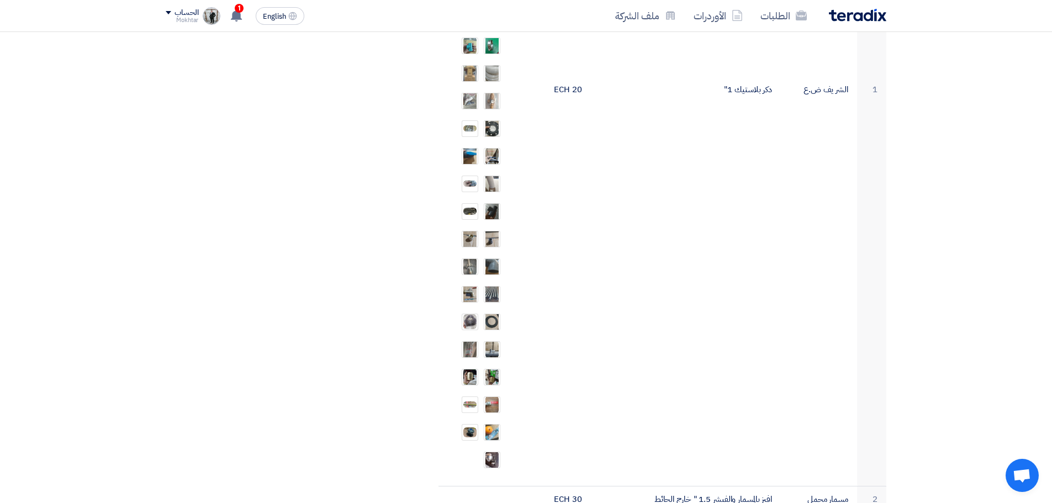
scroll to position [526, 0]
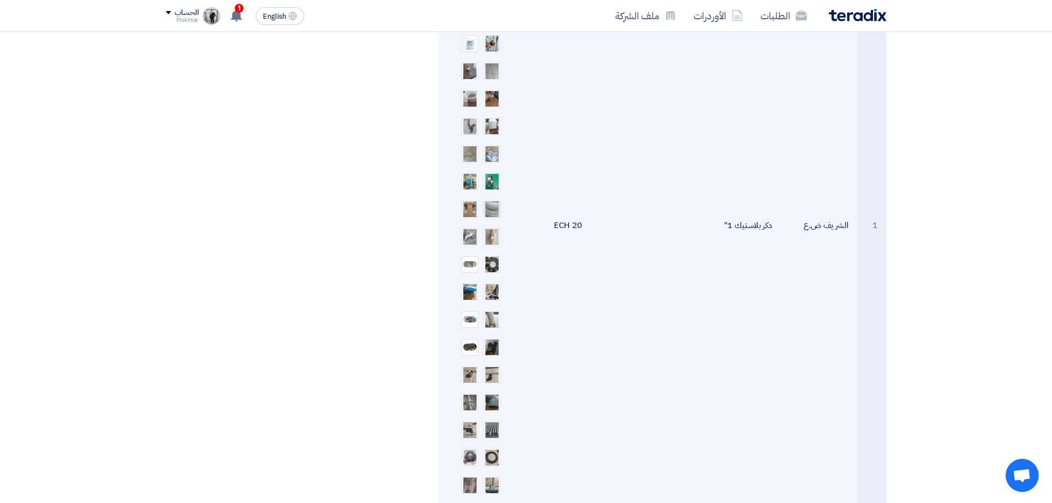
click at [488, 199] on img at bounding box center [491, 208] width 15 height 31
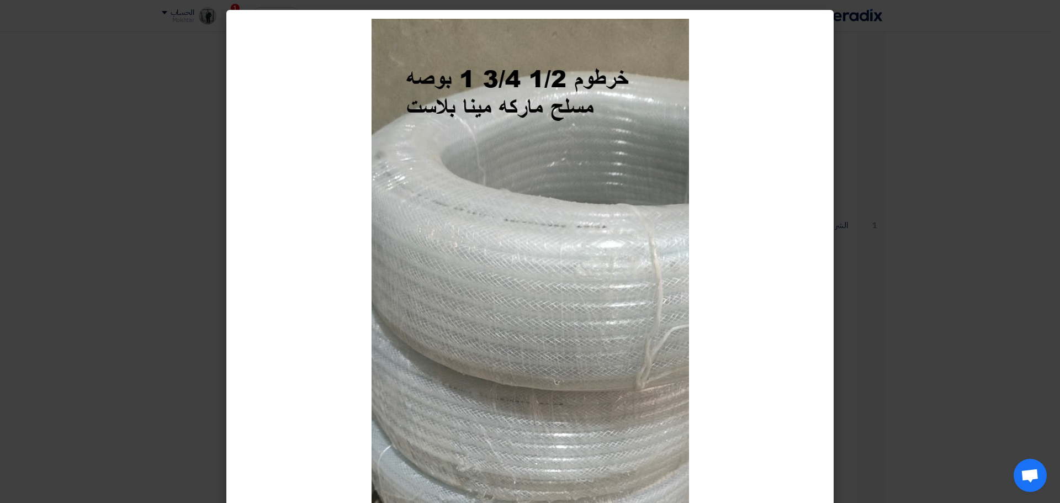
drag, startPoint x: 576, startPoint y: 144, endPoint x: 155, endPoint y: 161, distance: 421.1
click at [155, 161] on modal-container at bounding box center [530, 251] width 1060 height 503
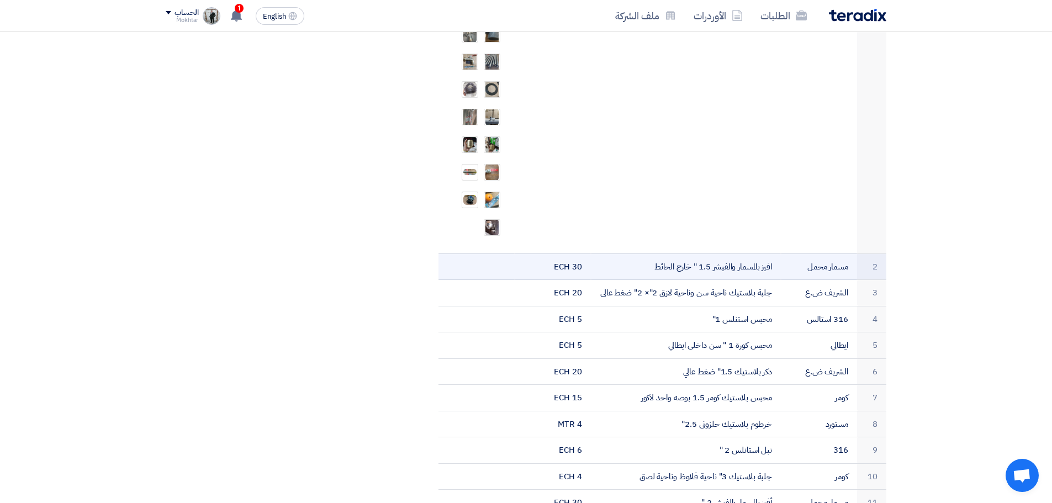
scroll to position [913, 0]
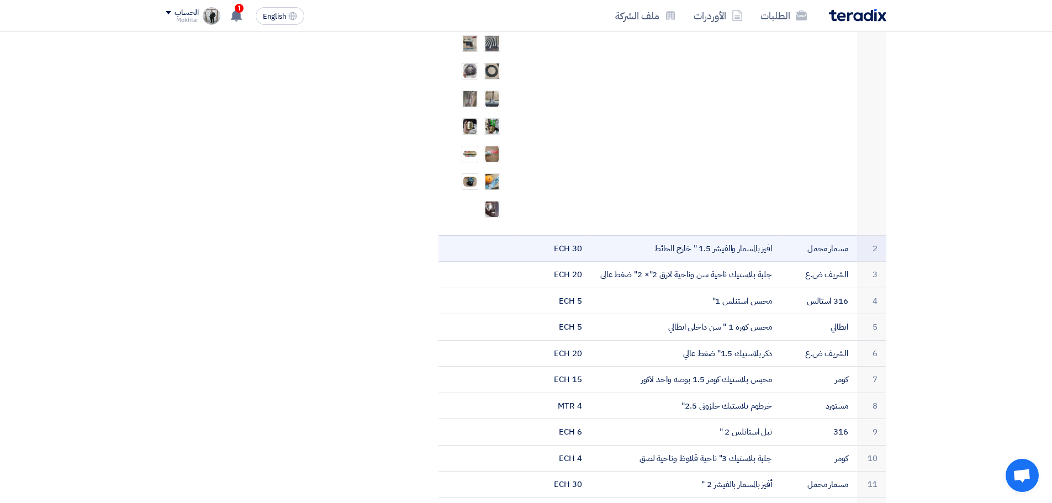
drag, startPoint x: 834, startPoint y: 236, endPoint x: 776, endPoint y: 245, distance: 58.6
click at [776, 245] on tr "2 مسمار محمل افيز بالمسمار والفيشر 1.5 " خارج الحائط 30 ECH" at bounding box center [662, 248] width 448 height 27
click at [880, 235] on td "2" at bounding box center [871, 248] width 29 height 27
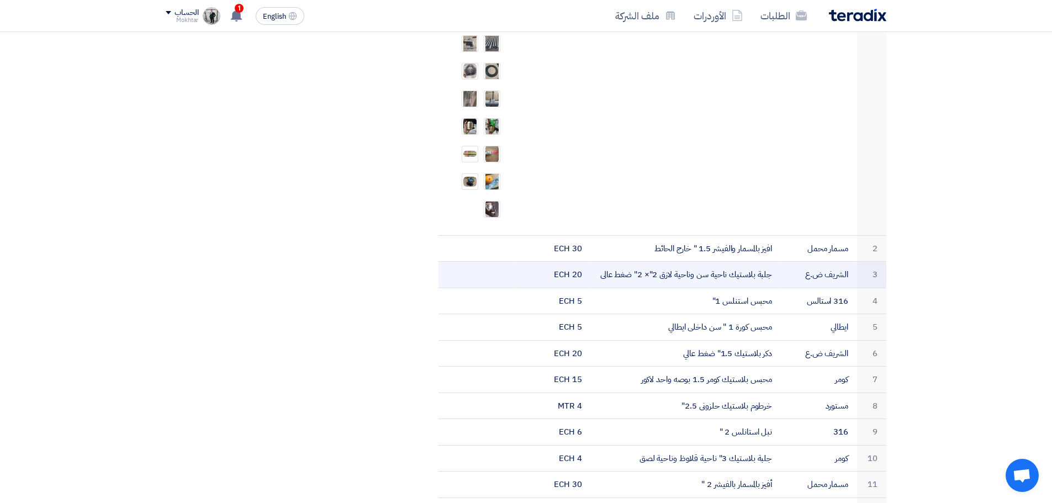
drag, startPoint x: 880, startPoint y: 235, endPoint x: 476, endPoint y: 263, distance: 404.6
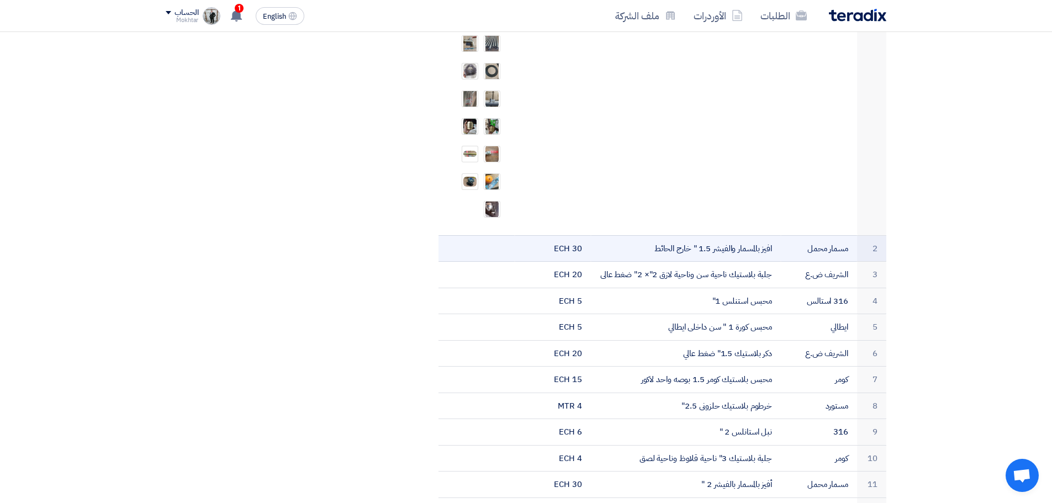
click at [587, 241] on td "30 ECH" at bounding box center [553, 248] width 76 height 27
click at [563, 235] on td "30 ECH" at bounding box center [553, 248] width 76 height 27
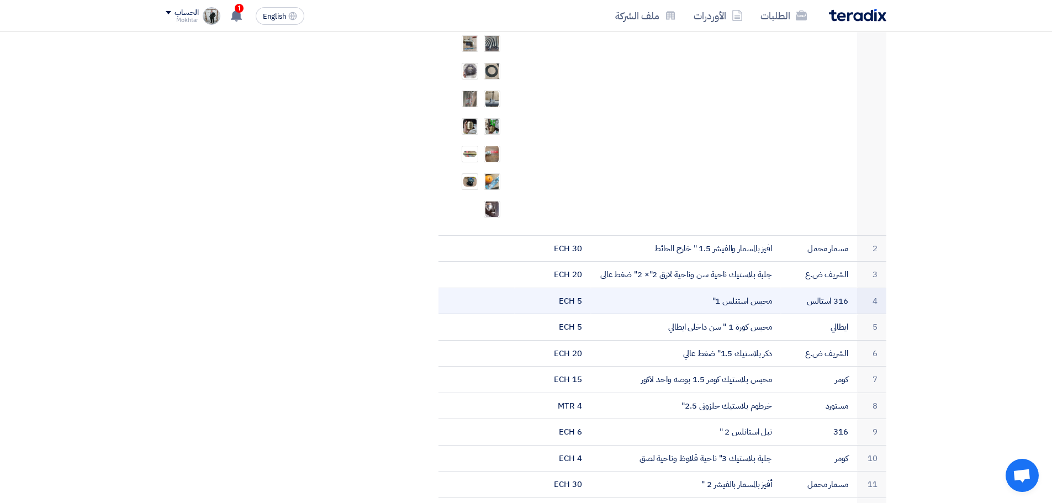
drag, startPoint x: 563, startPoint y: 229, endPoint x: 658, endPoint y: 284, distance: 109.9
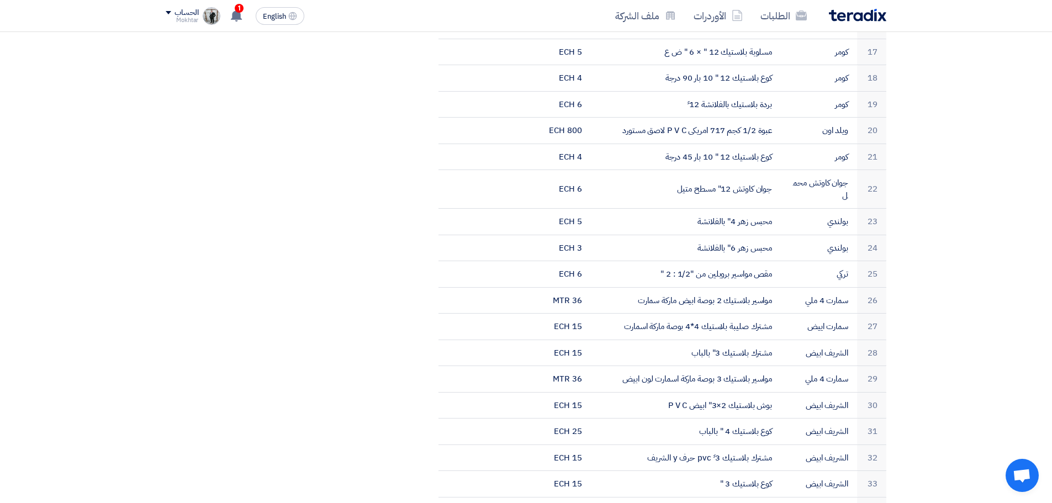
scroll to position [1575, 0]
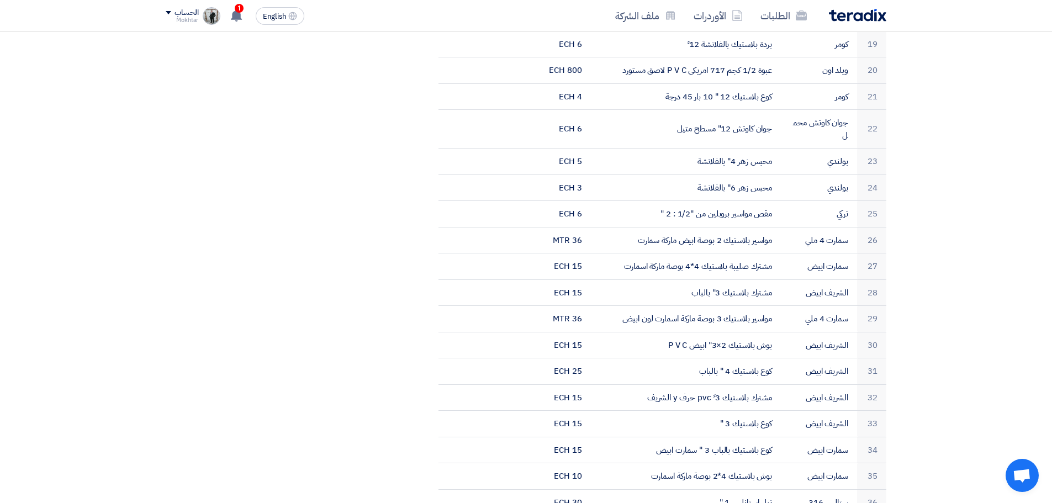
drag, startPoint x: 721, startPoint y: 277, endPoint x: 315, endPoint y: 280, distance: 405.8
click at [315, 280] on section "سباكه مجمع [DATE] بيانات العميل [PERSON_NAME] مشتريات , Wadi Group وادي جروب, […" at bounding box center [526, 215] width 1052 height 3285
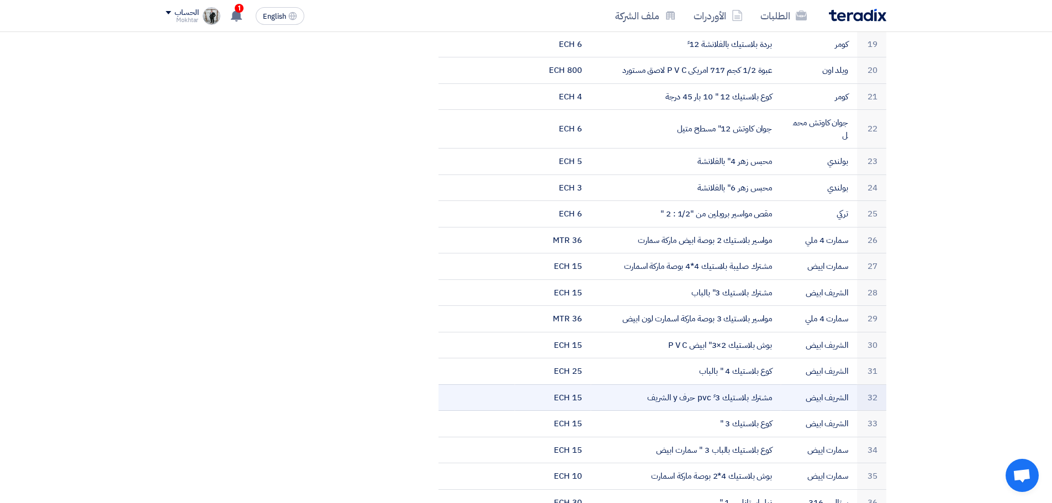
drag, startPoint x: 748, startPoint y: 278, endPoint x: 543, endPoint y: 369, distance: 224.7
click at [543, 369] on tbody "1 الشر يف ض.ع دكر بلاستيك 1" 20 ECH" at bounding box center [662, 144] width 448 height 2727
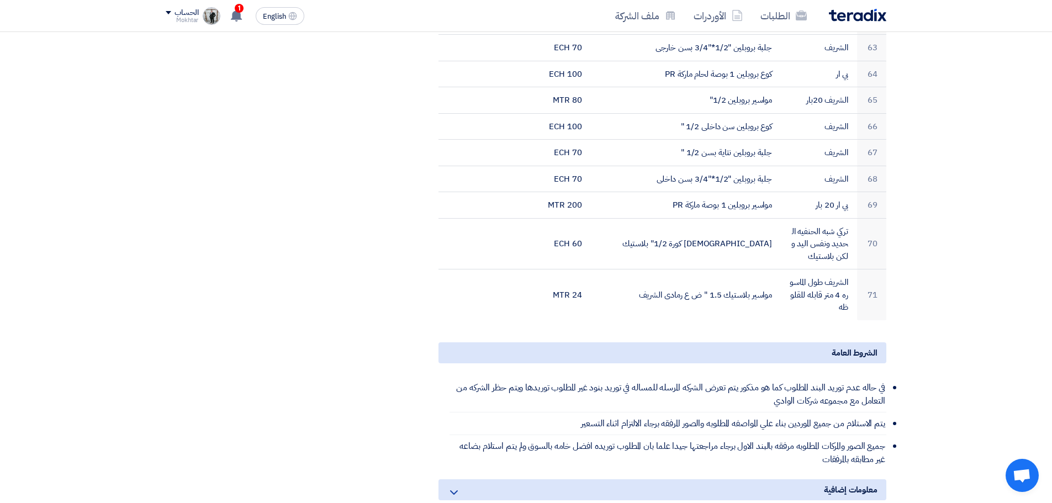
scroll to position [2956, 0]
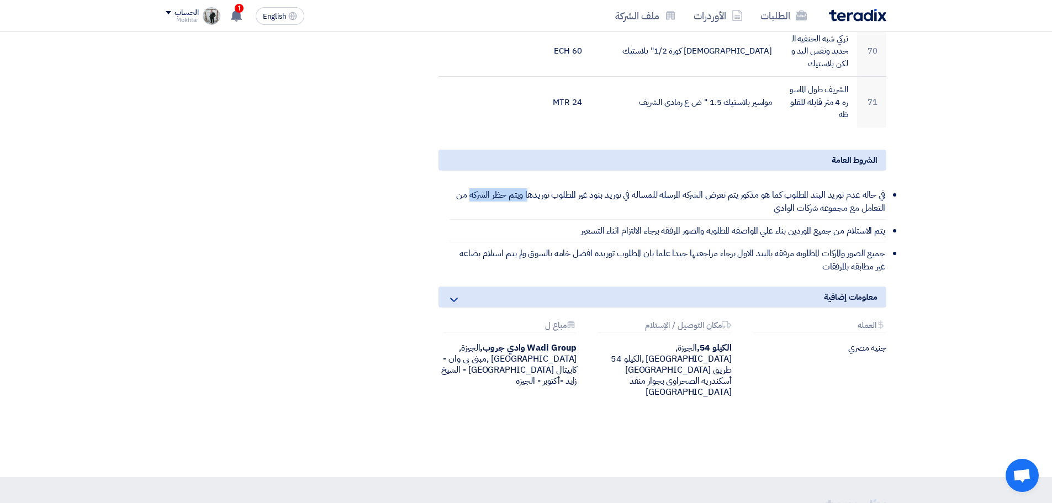
drag, startPoint x: 523, startPoint y: 152, endPoint x: 459, endPoint y: 155, distance: 64.1
click at [459, 184] on li "في حاله عدم توريد البند المطلوب كما هو مذكور يتم تعرض الشركه المرسله للمساله في…" at bounding box center [667, 202] width 437 height 36
drag, startPoint x: 859, startPoint y: 171, endPoint x: 689, endPoint y: 181, distance: 170.3
click at [691, 184] on li "في حاله عدم توريد البند المطلوب كما هو مذكور يتم تعرض الشركه المرسله للمساله في…" at bounding box center [667, 202] width 437 height 36
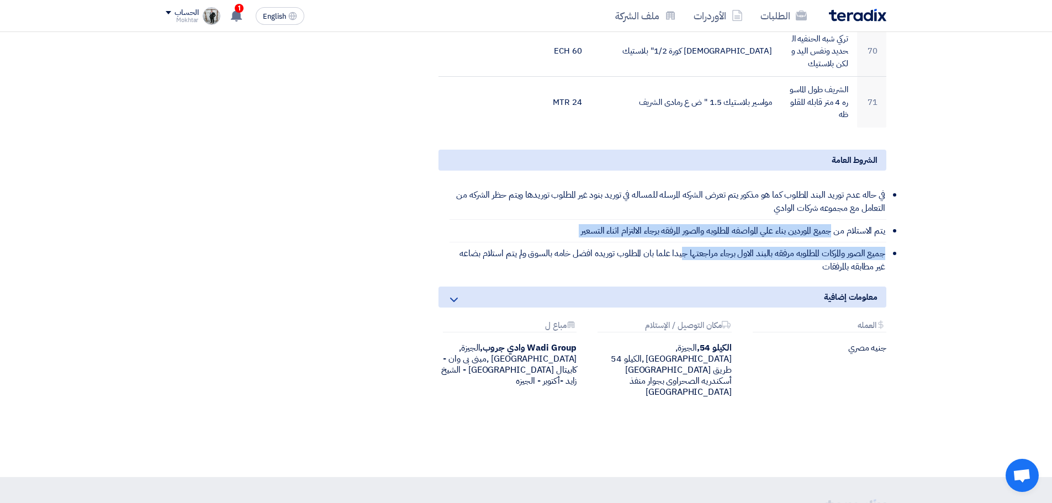
drag, startPoint x: 832, startPoint y: 195, endPoint x: 674, endPoint y: 213, distance: 158.3
click at [676, 212] on ul "في حاله عدم توريد البند المطلوب كما هو مذكور يتم تعرض الشركه المرسله للمساله في…" at bounding box center [667, 231] width 437 height 94
click at [751, 220] on li "يتم الاستلام من جميع الموردين بناء علي المواصفه المطلوبه والصور المرفقه برجاء ا…" at bounding box center [667, 231] width 437 height 23
drag, startPoint x: 750, startPoint y: 192, endPoint x: 530, endPoint y: 198, distance: 220.9
click at [530, 220] on li "يتم الاستلام من جميع الموردين بناء علي المواصفه المطلوبه والصور المرفقه برجاء ا…" at bounding box center [667, 231] width 437 height 23
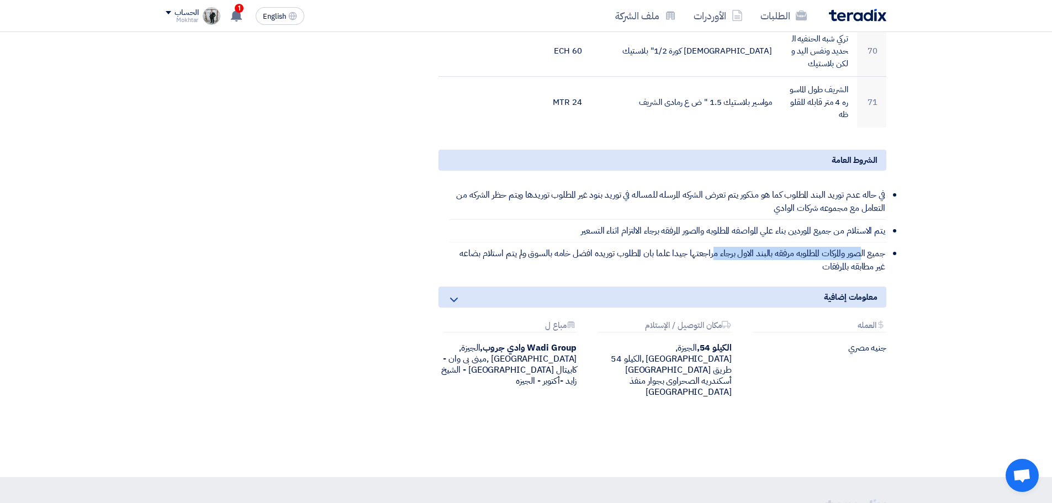
drag, startPoint x: 858, startPoint y: 208, endPoint x: 708, endPoint y: 209, distance: 150.2
click at [708, 242] on li "جميع الصور والمركات المطلوبه مرفقه بالبند الاول برجاء مراجعتها جيدا علما بان ال…" at bounding box center [667, 259] width 437 height 35
drag, startPoint x: 863, startPoint y: 215, endPoint x: 358, endPoint y: 205, distance: 505.3
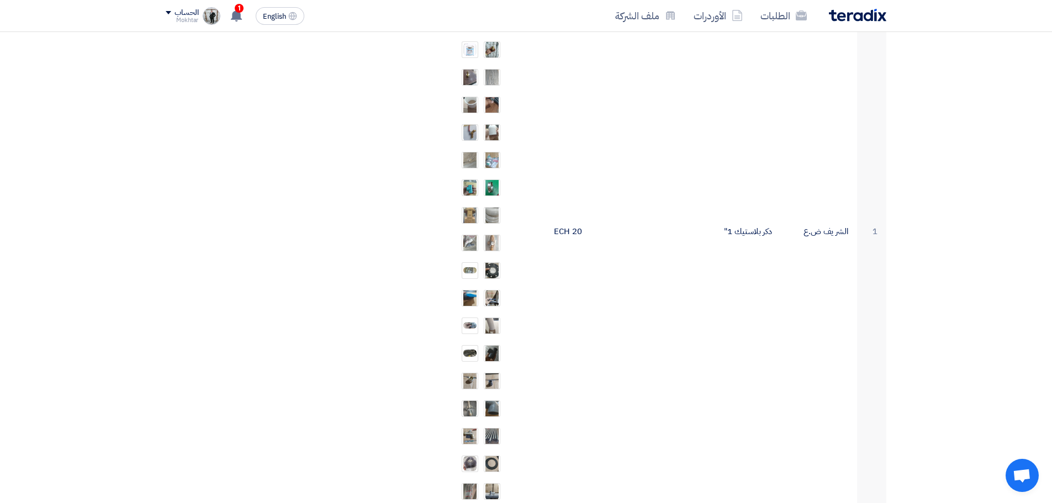
scroll to position [195, 0]
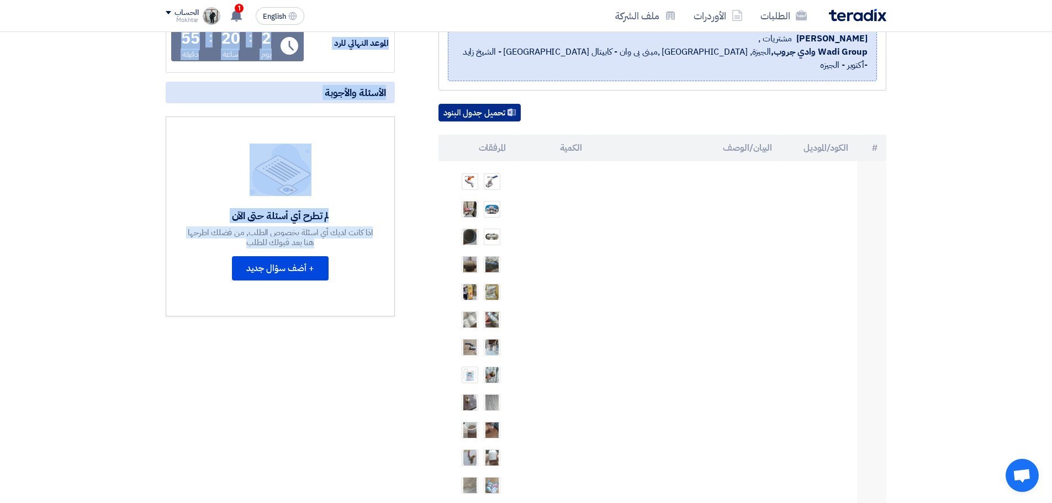
click at [461, 104] on button "تحميل جدول البنود" at bounding box center [479, 113] width 82 height 18
click at [393, 68] on div "الموعد النهائي للرد Time Remaining 2 يوم : 20 ساعة : 47 دقيقة" at bounding box center [280, 43] width 229 height 59
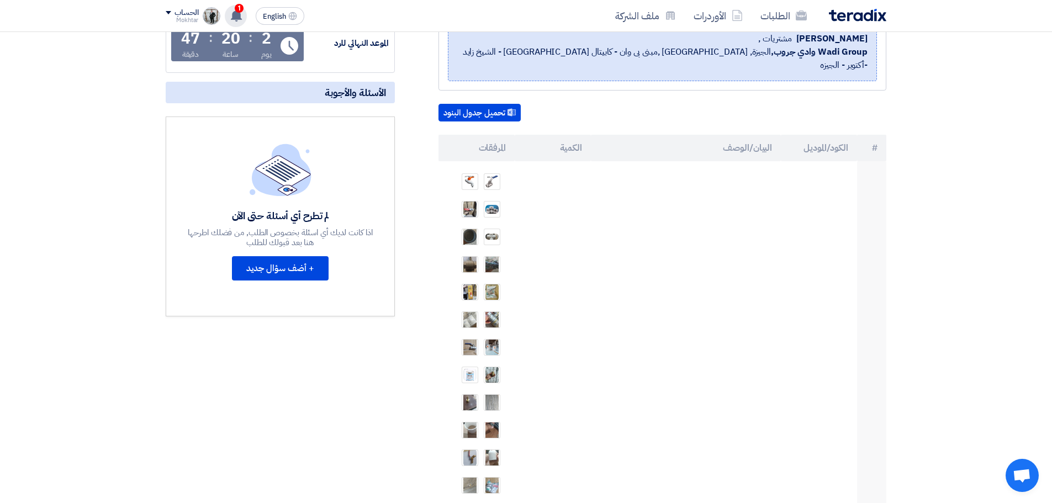
click at [227, 7] on app-header-notification-menu "1 تعديل جديد خاص بطلب شراء "سباكه مجمع [DATE]". 19 minutes ago تم نشر طلب عروض …" at bounding box center [235, 16] width 31 height 22
